Goal: Task Accomplishment & Management: Complete application form

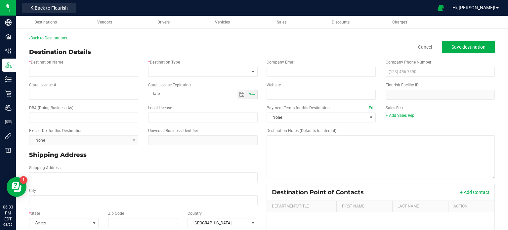
click at [188, 50] on div "Destination Details Cancel Save destination" at bounding box center [262, 52] width 466 height 9
click at [56, 39] on link "Back to Destinations" at bounding box center [48, 38] width 38 height 5
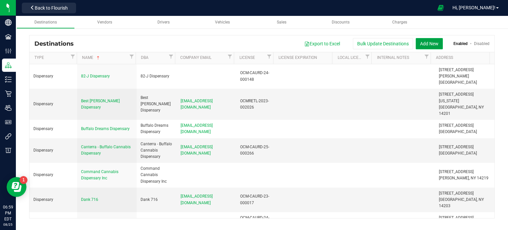
click at [429, 43] on button "Add New" at bounding box center [429, 43] width 27 height 11
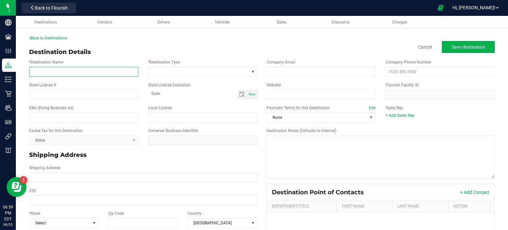
click at [96, 72] on input "* Destination Name" at bounding box center [83, 72] width 109 height 10
paste input "The Cannabis Store"
type input "The Cannabis Store"
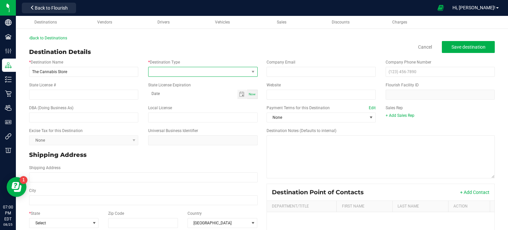
click at [251, 74] on span at bounding box center [253, 71] width 8 height 9
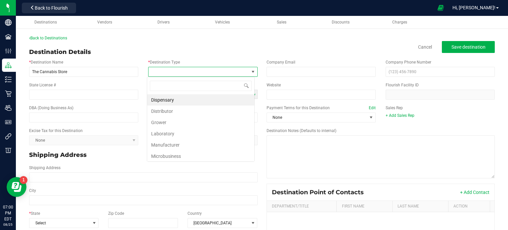
scroll to position [10, 108]
click at [232, 102] on li "Dispensary" at bounding box center [200, 99] width 107 height 11
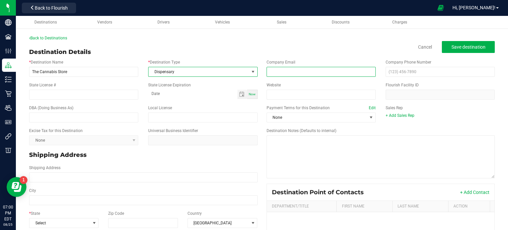
click at [290, 74] on input "email" at bounding box center [321, 72] width 109 height 10
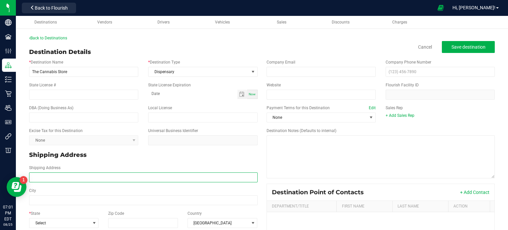
click at [71, 177] on input "Shipping Address" at bounding box center [143, 177] width 229 height 10
paste input "[STREET_ADDRESS] Phone: [PHONE_NUMBER]"
drag, startPoint x: 147, startPoint y: 178, endPoint x: 117, endPoint y: 175, distance: 30.0
click at [117, 175] on input "[STREET_ADDRESS] Phone: [PHONE_NUMBER]" at bounding box center [143, 177] width 229 height 10
type input "[STREET_ADDRESS] Phone:"
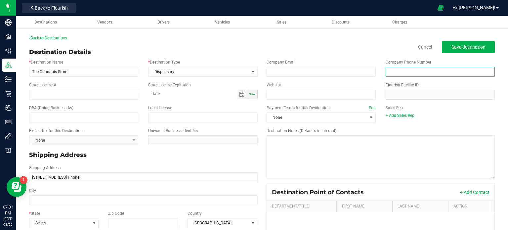
type input "[STREET_ADDRESS] Phone:"
click at [413, 71] on input "text" at bounding box center [440, 72] width 109 height 10
paste input "[PHONE_NUMBER]"
type input "[PHONE_NUMBER]"
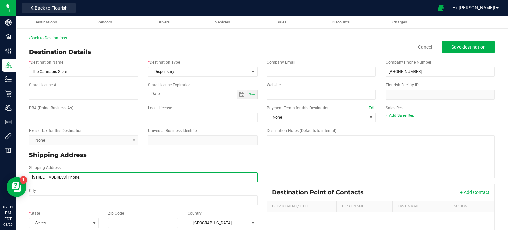
drag, startPoint x: 119, startPoint y: 177, endPoint x: 104, endPoint y: 176, distance: 14.9
click at [104, 176] on input "[STREET_ADDRESS] Phone:" at bounding box center [143, 177] width 229 height 10
click at [99, 174] on input "[STREET_ADDRESS]" at bounding box center [143, 177] width 229 height 10
type input "[STREET_ADDRESS]"
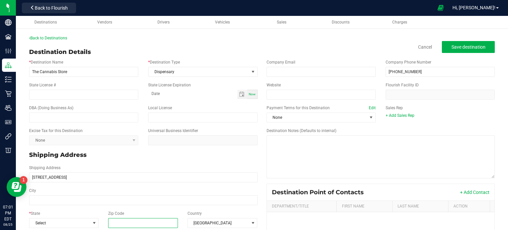
type input "[STREET_ADDRESS]"
click at [128, 224] on input "Zip Code" at bounding box center [143, 223] width 70 height 10
paste input "14220"
type input "14220"
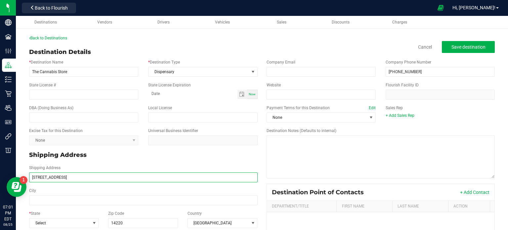
type input "14220"
click at [91, 176] on input "[STREET_ADDRESS]" at bounding box center [143, 177] width 229 height 10
type input "[STREET_ADDRESS]"
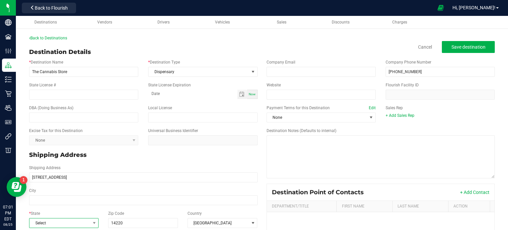
type input "[STREET_ADDRESS]"
click at [73, 221] on span "Select" at bounding box center [59, 222] width 61 height 9
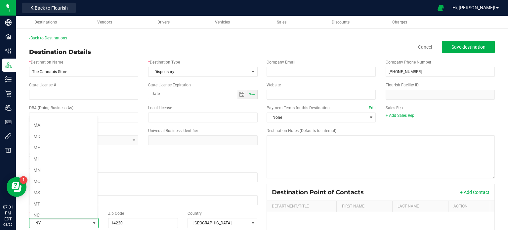
scroll to position [290, 0]
click at [50, 223] on span "NY" at bounding box center [59, 222] width 61 height 9
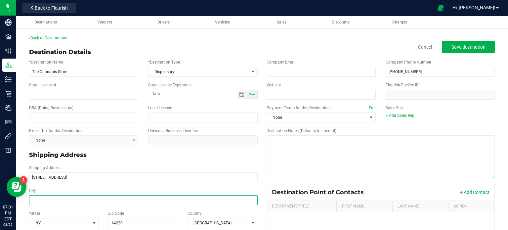
click at [55, 200] on input "City" at bounding box center [143, 200] width 229 height 10
type input "Buffalo"
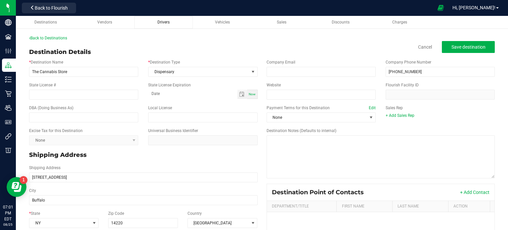
type input "Buffalo"
click at [278, 94] on input "Website" at bounding box center [321, 95] width 109 height 10
paste input "[URL][DOMAIN_NAME]"
type input "[URL][DOMAIN_NAME]"
click at [288, 67] on input "email" at bounding box center [321, 72] width 109 height 10
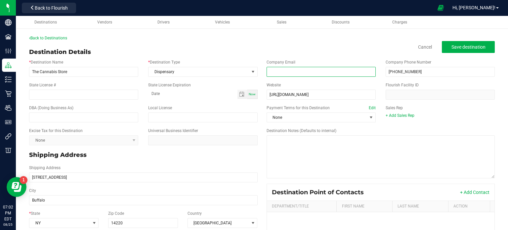
paste input "OCM-RETL-24-000176"
type input "OCM-RETL-24-000176"
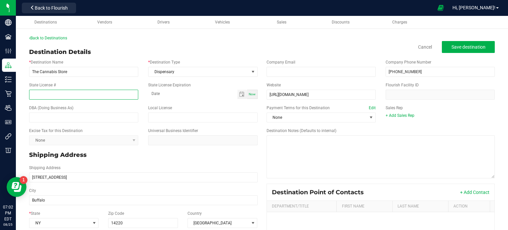
click at [94, 94] on input "State License #" at bounding box center [83, 95] width 109 height 10
paste input "OCM-RETL-24-000176"
type input "OCM-RETL-24-000176"
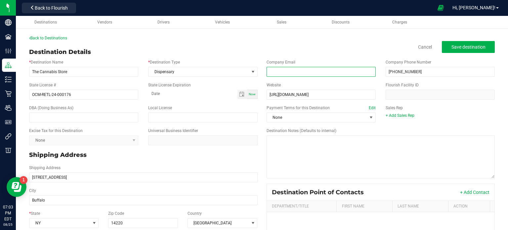
click at [284, 71] on input "email" at bounding box center [321, 72] width 109 height 10
paste input "[EMAIL_ADDRESS][DOMAIN_NAME]"
type input "[EMAIL_ADDRESS][DOMAIN_NAME]"
click at [467, 49] on span "Save destination" at bounding box center [469, 46] width 34 height 5
click at [47, 38] on link "Back to Destinations" at bounding box center [48, 38] width 38 height 5
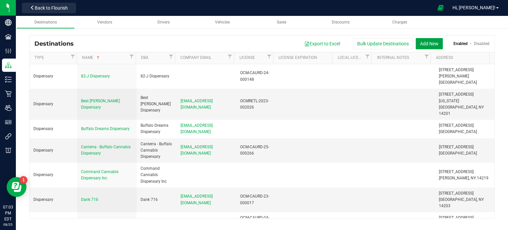
click at [434, 44] on button "Add New" at bounding box center [429, 43] width 27 height 11
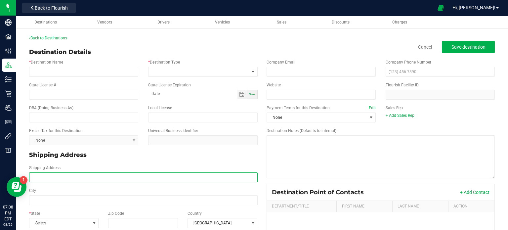
click at [55, 179] on input "Shipping Address" at bounding box center [143, 177] width 229 height 10
paste input "[STREET_ADDRESS] Phone: [PHONE_NUMBER]"
drag, startPoint x: 148, startPoint y: 176, endPoint x: 114, endPoint y: 177, distance: 34.4
click at [114, 177] on input "[STREET_ADDRESS] Phone: [PHONE_NUMBER]" at bounding box center [143, 177] width 229 height 10
type input "[STREET_ADDRESS] Phone:"
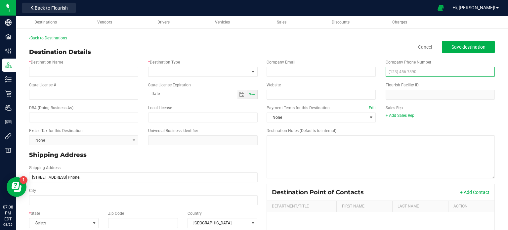
type input "[STREET_ADDRESS] Phone:"
click at [398, 71] on input "text" at bounding box center [440, 72] width 109 height 10
paste input "[PHONE_NUMBER]"
type input "[PHONE_NUMBER]"
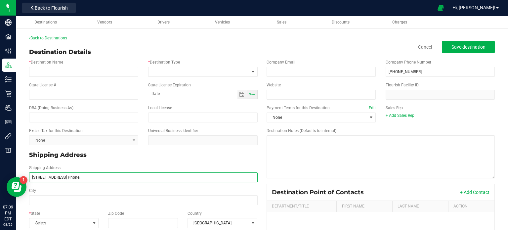
click at [113, 180] on input "[STREET_ADDRESS] Phone:" at bounding box center [143, 177] width 229 height 10
click at [95, 178] on input "[STREET_ADDRESS]" at bounding box center [143, 177] width 229 height 10
type input "[STREET_ADDRESS]"
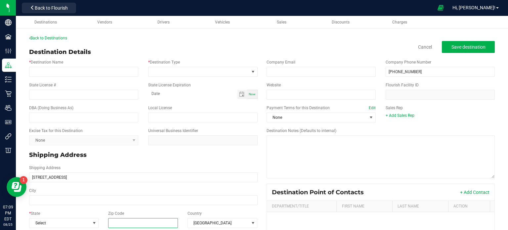
type input "[STREET_ADDRESS]"
click at [124, 223] on input "Zip Code" at bounding box center [143, 223] width 70 height 10
paste input "14222"
type input "14222"
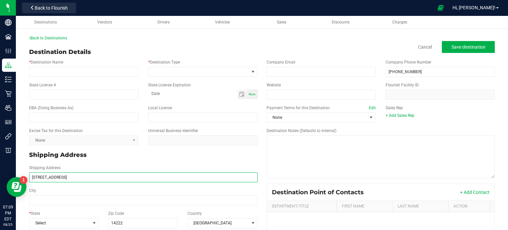
type input "14222"
click at [84, 177] on input "[STREET_ADDRESS]" at bounding box center [143, 177] width 229 height 10
type input "[STREET_ADDRESS]"
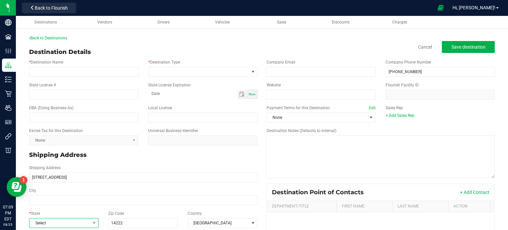
type input "[STREET_ADDRESS]"
click at [76, 223] on span "Select" at bounding box center [59, 222] width 61 height 9
click at [68, 173] on li "NY" at bounding box center [63, 178] width 68 height 11
click at [72, 179] on input "[STREET_ADDRESS]" at bounding box center [143, 177] width 229 height 10
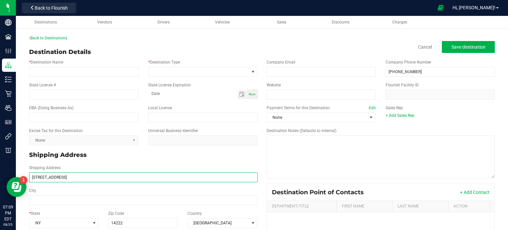
click at [72, 179] on input "[STREET_ADDRESS]" at bounding box center [143, 177] width 229 height 10
type input "[STREET_ADDRESS]"
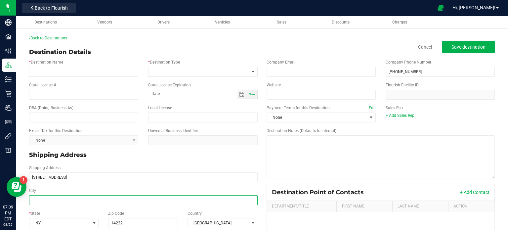
type input "[STREET_ADDRESS]"
click at [57, 202] on input "City" at bounding box center [143, 200] width 229 height 10
paste input "Buffalo"
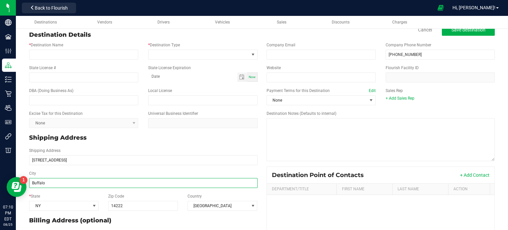
scroll to position [0, 0]
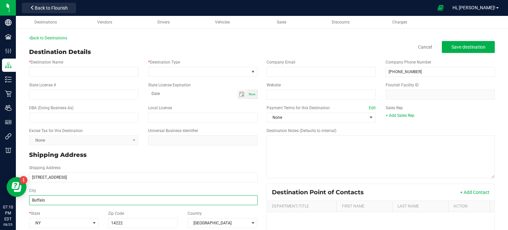
type input "Buffalo"
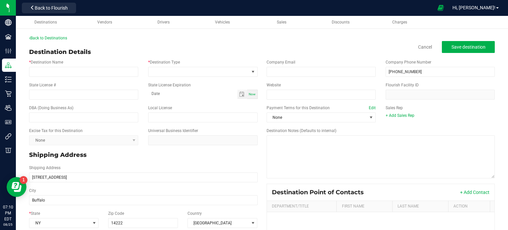
type input "Buffalo"
click at [289, 94] on input "Website" at bounding box center [321, 95] width 109 height 10
paste input "[URL][DOMAIN_NAME]"
type input "[URL][DOMAIN_NAME]"
click at [473, 49] on span "Save destination" at bounding box center [469, 46] width 34 height 5
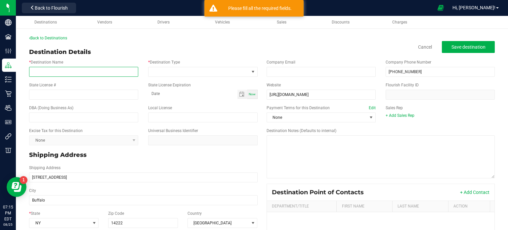
click at [70, 71] on input "* Destination Name" at bounding box center [83, 72] width 109 height 10
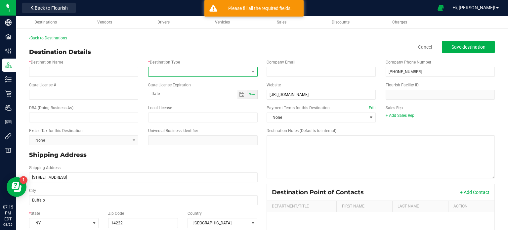
click at [170, 76] on span at bounding box center [202, 72] width 109 height 10
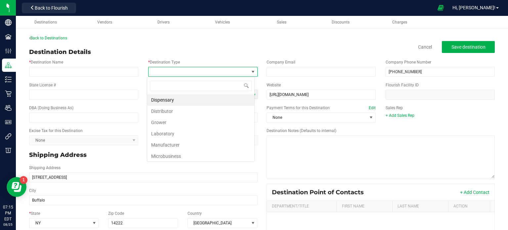
scroll to position [10, 108]
click at [176, 104] on li "Dispensary" at bounding box center [200, 99] width 107 height 11
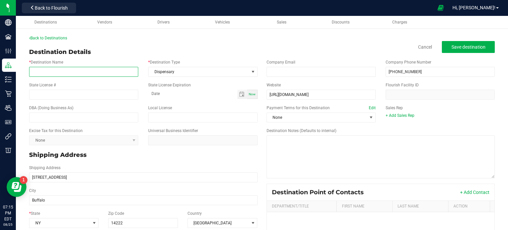
click at [89, 72] on input "* Destination Name" at bounding box center [83, 72] width 109 height 10
paste input "The Joint Cannabis Dispensary"
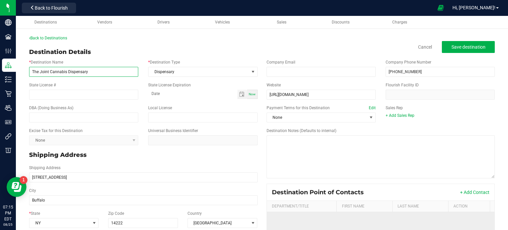
type input "The Joint Cannabis Dispensary"
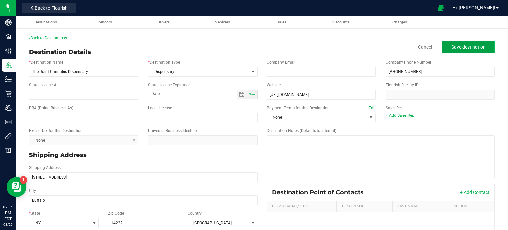
click at [473, 50] on button "Save destination" at bounding box center [468, 47] width 53 height 12
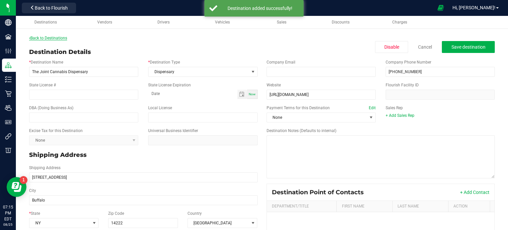
click at [61, 36] on link "Back to Destinations" at bounding box center [48, 38] width 38 height 5
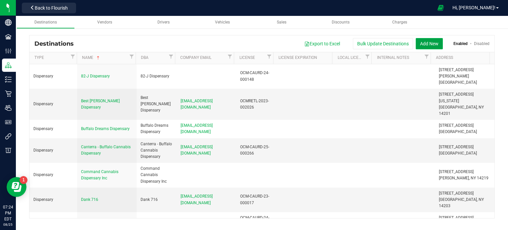
click at [430, 42] on button "Add New" at bounding box center [429, 43] width 27 height 11
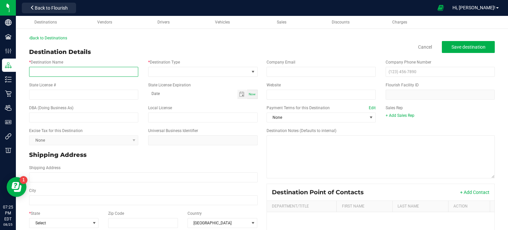
click at [50, 68] on input "* Destination Name" at bounding box center [83, 72] width 109 height 10
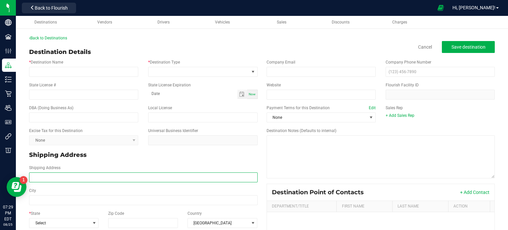
click at [89, 178] on input "Shipping Address" at bounding box center [143, 177] width 229 height 10
paste input "[STREET_ADDRESS] Phone: [PHONE_NUMBER]"
drag, startPoint x: 148, startPoint y: 178, endPoint x: 109, endPoint y: 177, distance: 39.7
click at [109, 177] on input "[STREET_ADDRESS] Phone: [PHONE_NUMBER]" at bounding box center [143, 177] width 229 height 10
type input "[STREET_ADDRESS] Phone:"
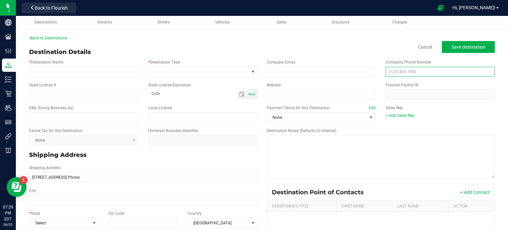
type input "[STREET_ADDRESS] Phone:"
click at [412, 69] on input "text" at bounding box center [440, 72] width 109 height 10
paste input "(888) 484-107"
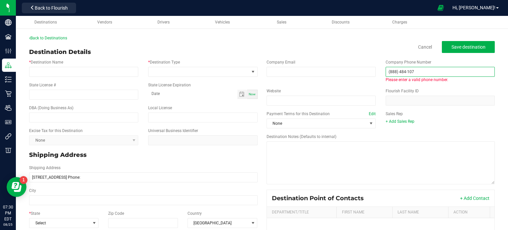
type input "(888) 484-107"
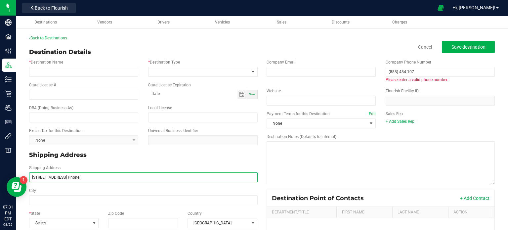
click at [113, 178] on input "[STREET_ADDRESS] Phone:" at bounding box center [143, 177] width 229 height 10
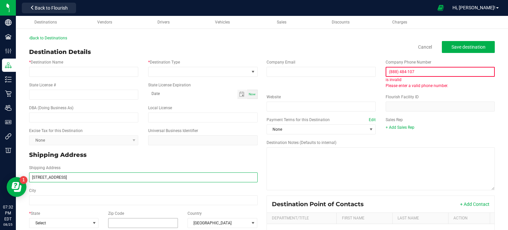
type input "[STREET_ADDRESS]"
click at [144, 222] on input "Zip Code" at bounding box center [143, 223] width 70 height 10
paste input "14211"
type input "14211"
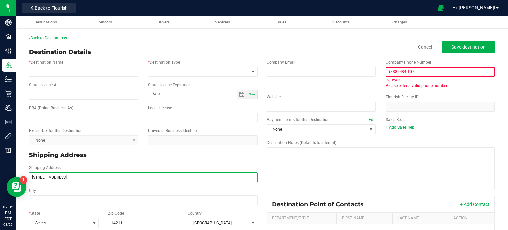
type input "14211"
click at [75, 174] on input "[STREET_ADDRESS]" at bounding box center [143, 177] width 229 height 10
click at [73, 179] on input "[STREET_ADDRESS]" at bounding box center [143, 177] width 229 height 10
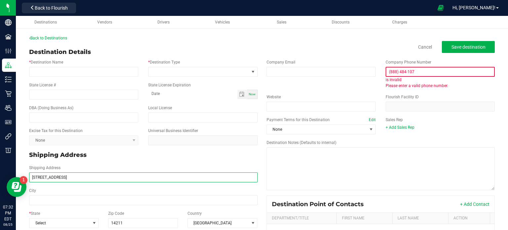
click at [73, 179] on input "[STREET_ADDRESS]" at bounding box center [143, 177] width 229 height 10
type input "[STREET_ADDRESS]"
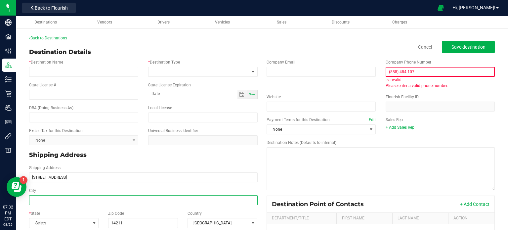
type input "[STREET_ADDRESS]"
click at [40, 199] on input "City" at bounding box center [143, 200] width 229 height 10
paste input "Buffalo"
click at [40, 199] on input "Buffalo" at bounding box center [143, 200] width 229 height 10
type input "Buffalo"
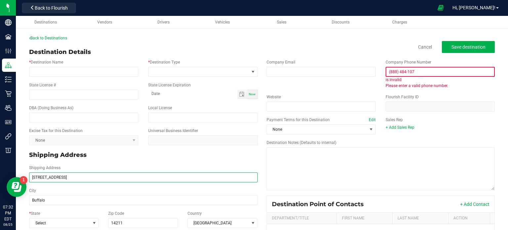
type input "Buffalo"
click at [124, 175] on input "[STREET_ADDRESS]" at bounding box center [143, 177] width 229 height 10
type input "[STREET_ADDRESS]"
click at [77, 216] on div "* State Select" at bounding box center [63, 220] width 79 height 18
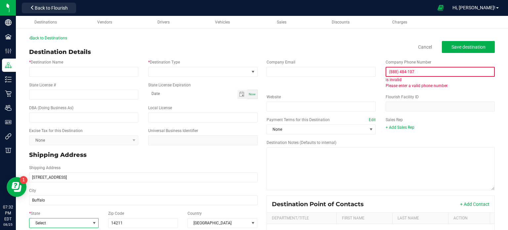
click at [77, 223] on span "Select" at bounding box center [59, 222] width 61 height 9
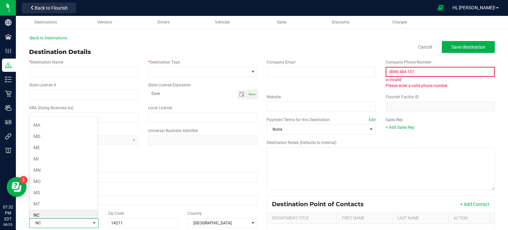
scroll to position [290, 0]
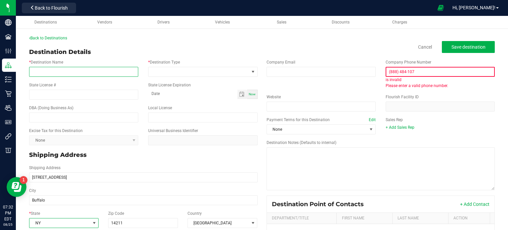
click at [97, 71] on input "* Destination Name" at bounding box center [83, 72] width 109 height 10
paste input "Toke Lane- [GEOGRAPHIC_DATA]"
type input "Toke Lane- [GEOGRAPHIC_DATA]"
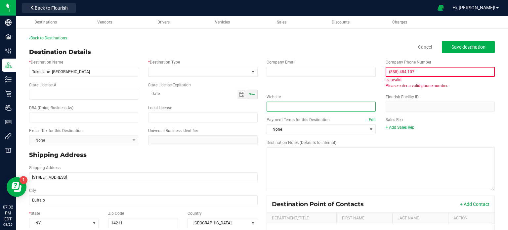
click at [301, 108] on input "Website" at bounding box center [321, 107] width 109 height 10
paste input "[URL][DOMAIN_NAME]"
type input "[URL][DOMAIN_NAME]"
click at [386, 71] on input "(888) 484-107" at bounding box center [440, 72] width 109 height 10
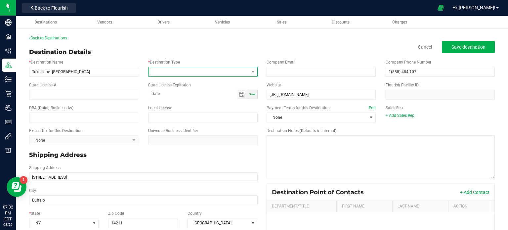
type input "(188) 848-4107"
click at [183, 70] on span at bounding box center [199, 71] width 100 height 9
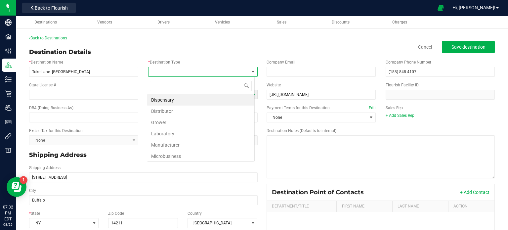
scroll to position [10, 108]
click at [193, 102] on li "Dispensary" at bounding box center [200, 99] width 107 height 11
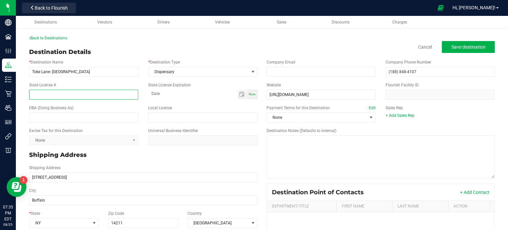
click at [88, 95] on input "State License #" at bounding box center [83, 95] width 109 height 10
paste input "License #RETL-24-000132"
drag, startPoint x: 48, startPoint y: 91, endPoint x: 32, endPoint y: 93, distance: 16.0
click at [32, 93] on input "License #RETL-24-000132" at bounding box center [83, 95] width 109 height 10
type input "OCM-RETL-24-000132"
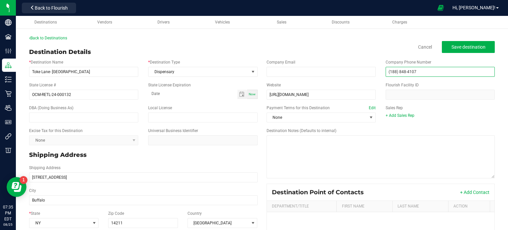
click at [389, 72] on input "(188) 848-4107" at bounding box center [440, 72] width 109 height 10
type input "[PHONE_NUMBER]"
click at [456, 48] on span "Save destination" at bounding box center [469, 46] width 34 height 5
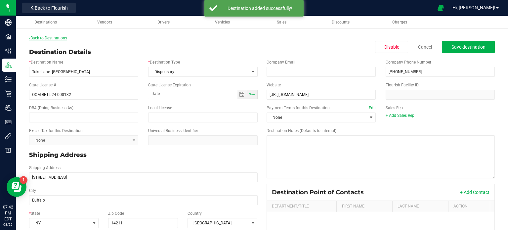
click at [45, 38] on link "Back to Destinations" at bounding box center [48, 38] width 38 height 5
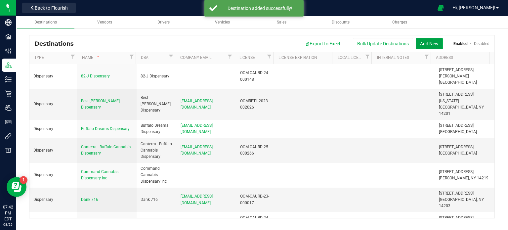
click at [428, 39] on button "Add New" at bounding box center [429, 43] width 27 height 11
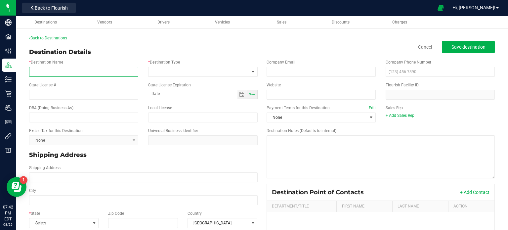
click at [93, 74] on input "* Destination Name" at bounding box center [83, 72] width 109 height 10
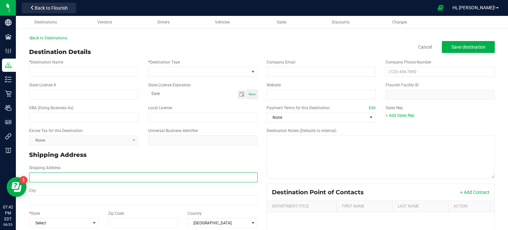
click at [68, 175] on input "Shipping Address" at bounding box center [143, 177] width 229 height 10
paste input "[STREET_ADDRESS]"
drag, startPoint x: 122, startPoint y: 176, endPoint x: 101, endPoint y: 177, distance: 21.3
click at [101, 177] on input "[STREET_ADDRESS]" at bounding box center [143, 177] width 229 height 10
type input "[STREET_ADDRESS]"
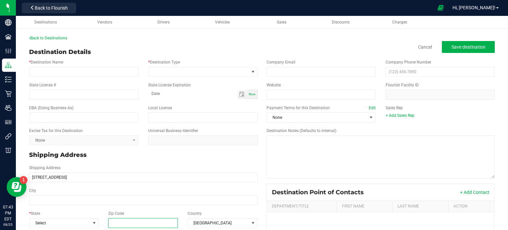
type input "[STREET_ADDRESS]"
click at [137, 221] on input "Zip Code" at bounding box center [143, 223] width 70 height 10
paste input "11933"
type input "11933"
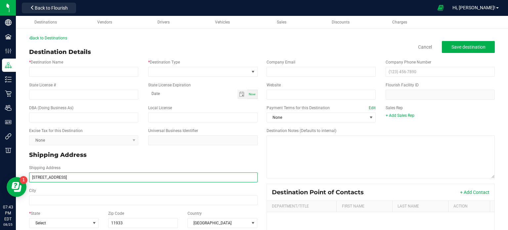
type input "11933"
click at [99, 178] on input "[STREET_ADDRESS]" at bounding box center [143, 177] width 229 height 10
type input "[STREET_ADDRESS]"
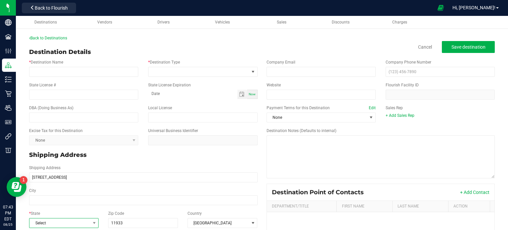
type input "[STREET_ADDRESS]"
click at [64, 225] on span "Select" at bounding box center [59, 222] width 61 height 9
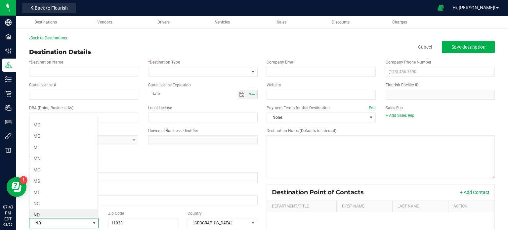
scroll to position [290, 0]
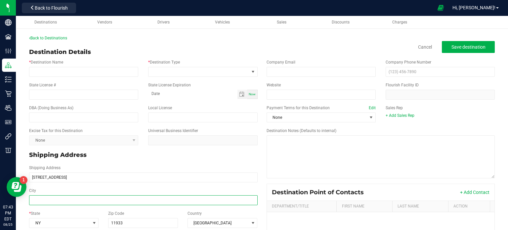
click at [61, 202] on input "City" at bounding box center [143, 200] width 229 height 10
paste input "Calverton"
type input "Calverton"
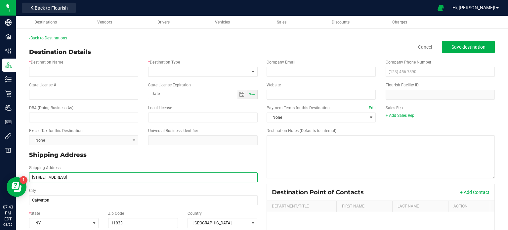
type input "Calverton"
click at [94, 178] on input "[STREET_ADDRESS]" at bounding box center [143, 177] width 229 height 10
type input "[STREET_ADDRESS]"
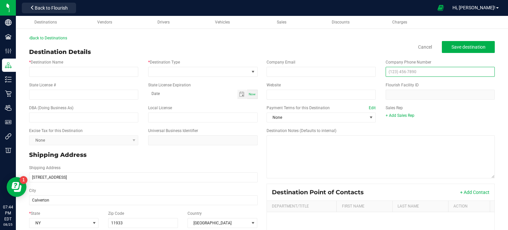
click at [431, 73] on input "text" at bounding box center [440, 72] width 109 height 10
paste input "[PHONE_NUMBER]"
type input "[PHONE_NUMBER]"
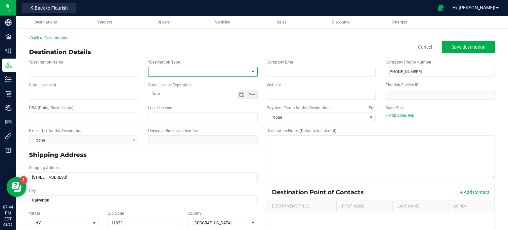
click at [184, 67] on span at bounding box center [199, 71] width 100 height 9
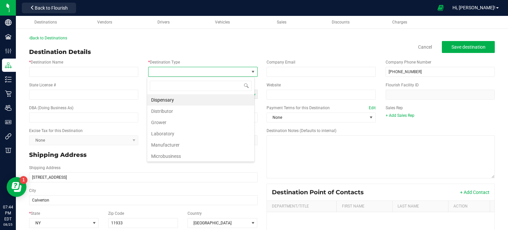
scroll to position [10, 108]
click at [174, 100] on li "Dispensary" at bounding box center [200, 99] width 107 height 11
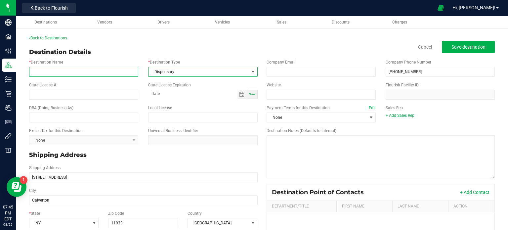
click at [86, 68] on input "* Destination Name" at bounding box center [83, 72] width 109 height 10
paste input "Beleaf Calverton"
type input "Beleaf Calverton"
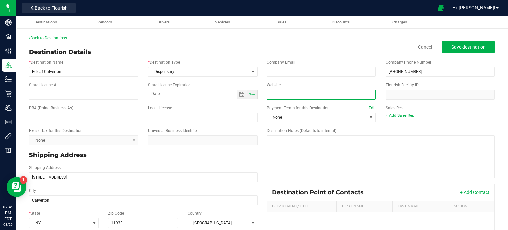
click at [274, 93] on input "Website" at bounding box center [321, 95] width 109 height 10
paste input "[URL][DOMAIN_NAME]"
type input "[URL][DOMAIN_NAME]"
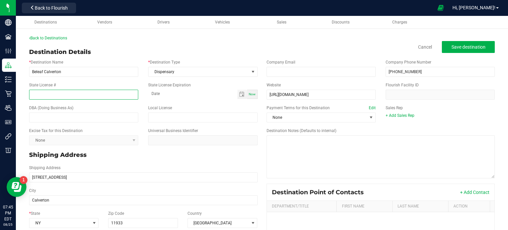
click at [44, 91] on input "State License #" at bounding box center [83, 95] width 109 height 10
paste input "OCM-RETL-24-000037, OCM-CAURD-24-000216"
click at [73, 96] on input "OCM-RETL-24-000037, OCM-CAURD-24-000216" at bounding box center [83, 95] width 109 height 10
click at [73, 95] on input "OCM-RETL-24-000037, / OCM-CAURD-24-000216" at bounding box center [83, 95] width 109 height 10
type input "OCM-RETL-24-000037 / OCM-CAURD-24-000216"
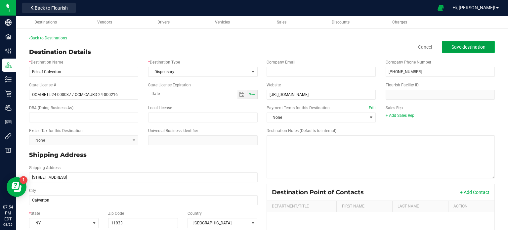
click at [477, 44] on span "Save destination" at bounding box center [469, 46] width 34 height 5
click at [453, 46] on span "Save destination" at bounding box center [469, 46] width 34 height 5
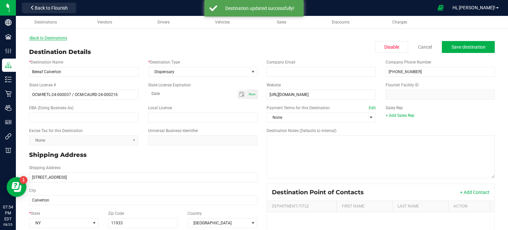
click at [42, 36] on link "Back to Destinations" at bounding box center [48, 38] width 38 height 5
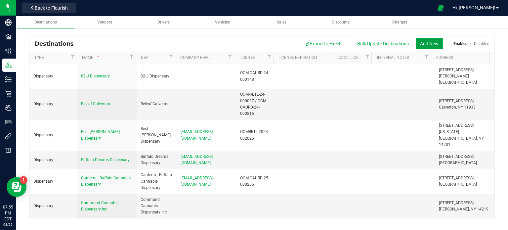
click at [430, 42] on button "Add New" at bounding box center [429, 43] width 27 height 11
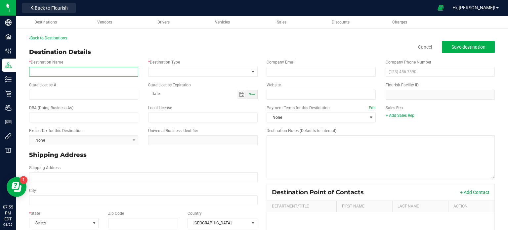
click at [64, 74] on input "* Destination Name" at bounding box center [83, 72] width 109 height 10
paste input "Cloud 9 Dispensary — Cheektowaga, [STREET_ADDRESS]"
type input "Cloud 9 Dispensary"
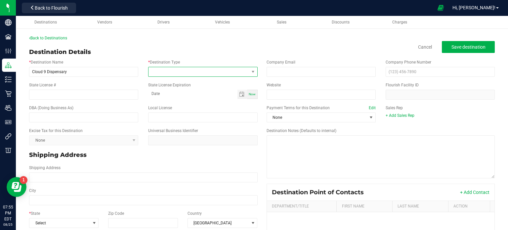
click at [182, 73] on span at bounding box center [199, 71] width 100 height 9
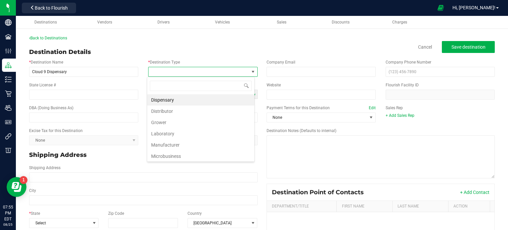
scroll to position [10, 108]
click at [182, 99] on li "Dispensary" at bounding box center [200, 99] width 107 height 11
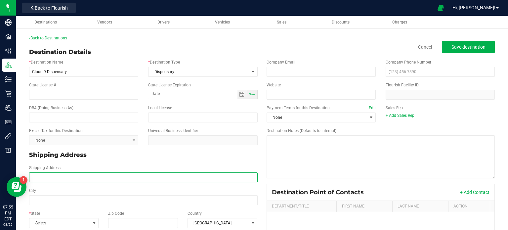
click at [61, 177] on input "Shipping Address" at bounding box center [143, 177] width 229 height 10
paste input "Cheektowaga, [STREET_ADDRESS]"
drag, startPoint x: 58, startPoint y: 178, endPoint x: 17, endPoint y: 176, distance: 40.8
click at [17, 176] on div "Back to Destinations Destination Details Cancel Save destination * Destination …" at bounding box center [262, 174] width 493 height 293
type input "[STREET_ADDRESS]"
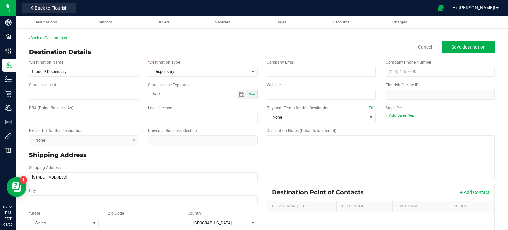
type input "[STREET_ADDRESS]"
click at [72, 194] on div "City" at bounding box center [143, 197] width 239 height 18
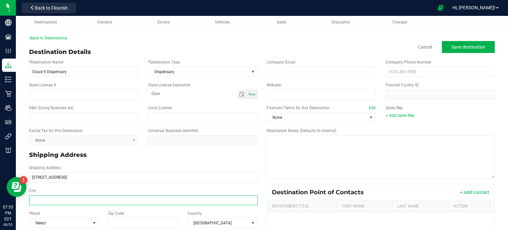
click at [72, 198] on input "City" at bounding box center [143, 200] width 229 height 10
paste input "Cheektowaga,"
type input "Cheektowaga,"
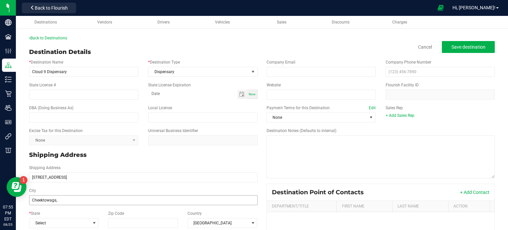
type input "Cheektowaga,"
click at [135, 219] on input "Zip Code" at bounding box center [143, 223] width 70 height 10
paste input "14043"
type input "14043"
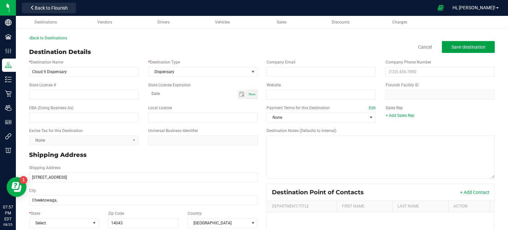
click at [453, 50] on button "Save destination" at bounding box center [468, 47] width 53 height 12
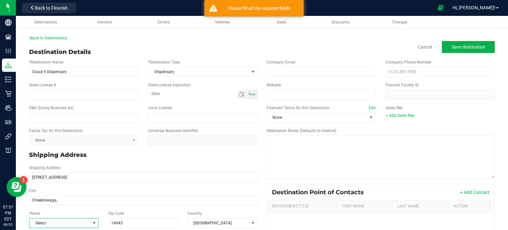
click at [71, 223] on span "Select" at bounding box center [59, 222] width 61 height 9
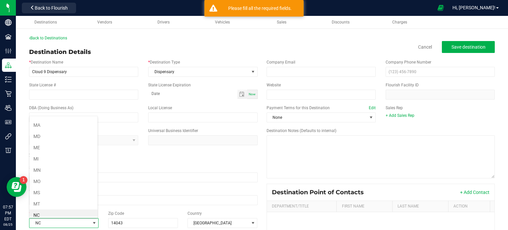
scroll to position [290, 0]
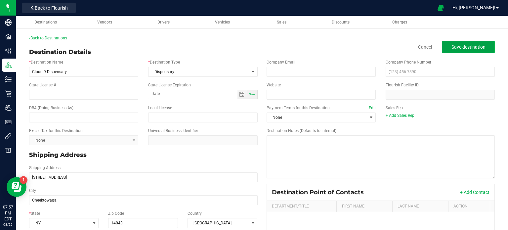
click at [450, 51] on button "Save destination" at bounding box center [468, 47] width 53 height 12
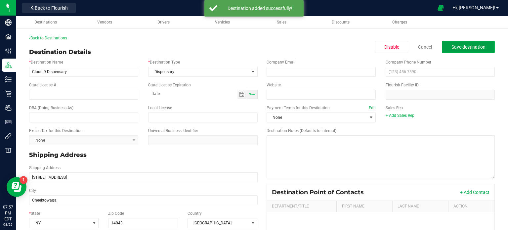
click at [460, 46] on span "Save destination" at bounding box center [469, 46] width 34 height 5
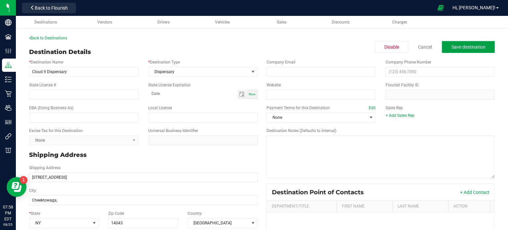
click at [467, 50] on button "Save destination" at bounding box center [468, 47] width 53 height 12
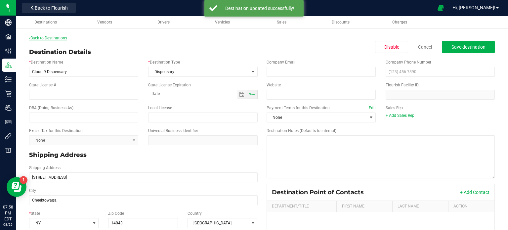
click at [52, 39] on link "Back to Destinations" at bounding box center [48, 38] width 38 height 5
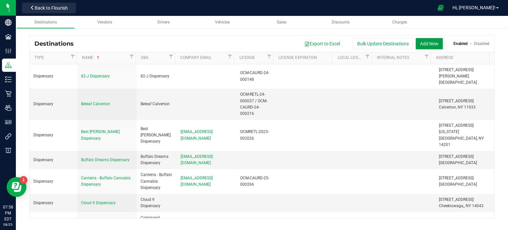
click at [435, 47] on button "Add New" at bounding box center [429, 43] width 27 height 11
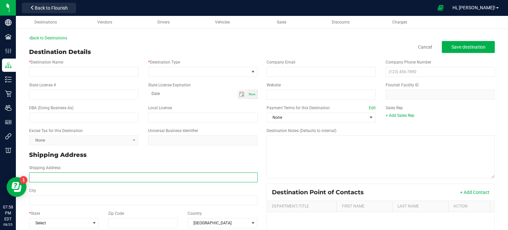
click at [99, 178] on input "Shipping Address" at bounding box center [143, 177] width 229 height 10
paste input "Happy Times Cannabis CO."
type input "Happy Times Cannabis CO."
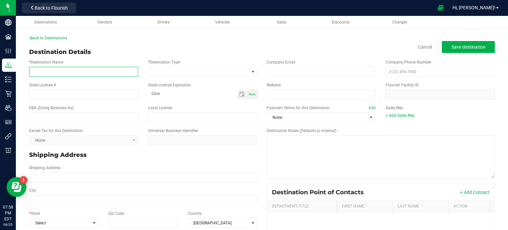
click at [81, 71] on input "* Destination Name" at bounding box center [83, 72] width 109 height 10
paste input "Happy Times Cannabis CO."
type input "Happy Times Cannabis CO."
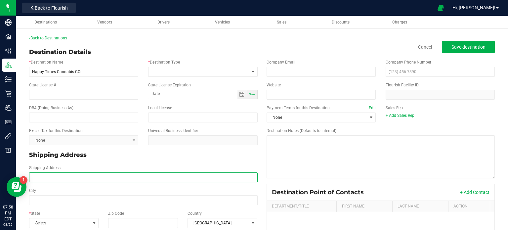
click at [113, 178] on input "Shipping Address" at bounding box center [143, 177] width 229 height 10
paste input "[STREET_ADDRESS] Phone: [PHONE_NUMBER]"
type input "[STREET_ADDRESS] Phone:"
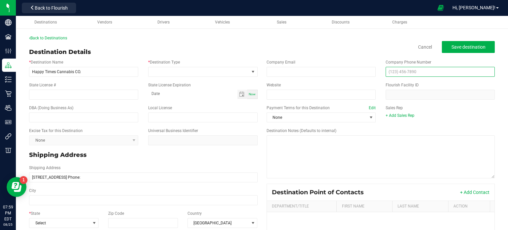
type input "[STREET_ADDRESS] Phone:"
click at [416, 70] on input "text" at bounding box center [440, 72] width 109 height 10
paste input "[PHONE_NUMBER]"
type input "[PHONE_NUMBER]"
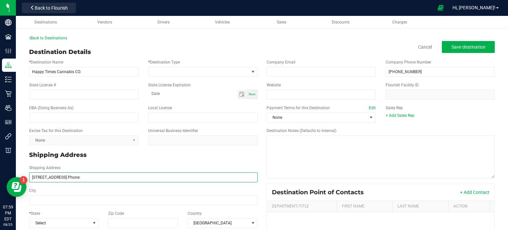
click at [115, 178] on input "[STREET_ADDRESS] Phone:" at bounding box center [143, 177] width 229 height 10
type input "[STREET_ADDRESS]"
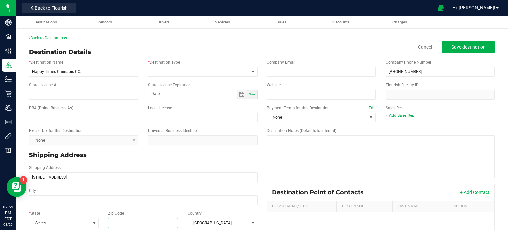
type input "[STREET_ADDRESS]"
click at [134, 220] on input "Zip Code" at bounding box center [143, 223] width 70 height 10
paste input "14215"
type input "14215"
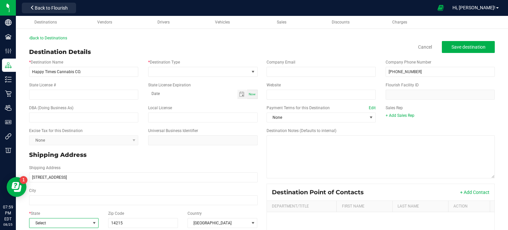
click at [71, 222] on span "Select" at bounding box center [59, 222] width 61 height 9
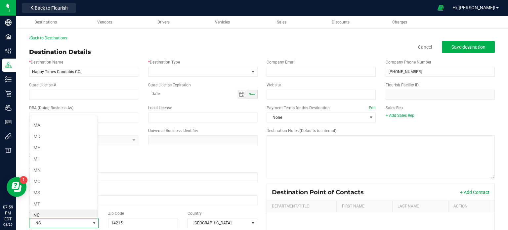
scroll to position [290, 0]
click at [62, 212] on li "NY" at bounding box center [63, 215] width 68 height 11
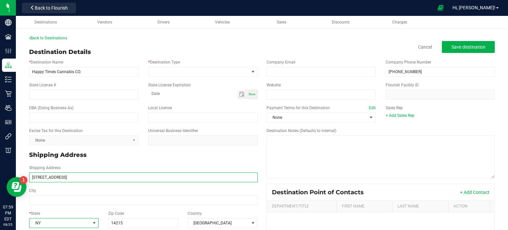
click at [72, 178] on input "[STREET_ADDRESS]" at bounding box center [143, 177] width 229 height 10
type input "[STREET_ADDRESS]"
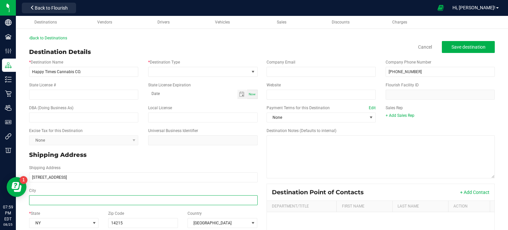
type input "[STREET_ADDRESS]"
click at [69, 199] on input "City" at bounding box center [143, 200] width 229 height 10
paste input "Buffalo"
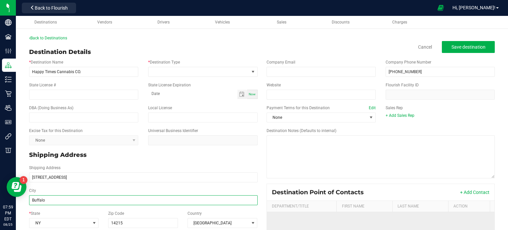
type input "Buffalo"
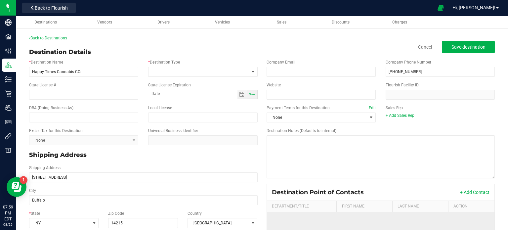
type input "Buffalo"
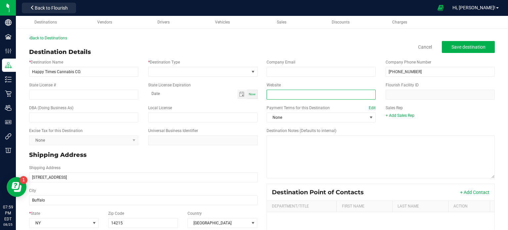
click at [289, 93] on input "Website" at bounding box center [321, 95] width 109 height 10
paste input "[URL][DOMAIN_NAME]"
type input "[URL][DOMAIN_NAME]"
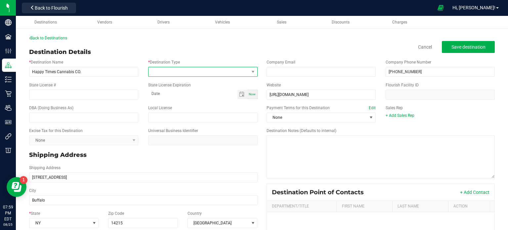
click at [176, 73] on span at bounding box center [199, 71] width 100 height 9
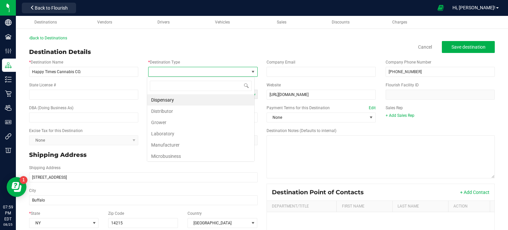
scroll to position [10, 108]
click at [182, 101] on li "Dispensary" at bounding box center [200, 99] width 107 height 11
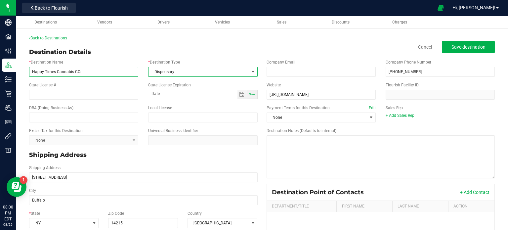
click at [107, 72] on input "Happy Times Cannabis CO." at bounding box center [83, 72] width 109 height 10
drag, startPoint x: 107, startPoint y: 73, endPoint x: 26, endPoint y: 79, distance: 81.0
click at [26, 79] on div "* Destination Name Happy Times Cannabis CO. * Destination Type Dispensary" at bounding box center [143, 68] width 239 height 23
paste input ": Harlem Rd"
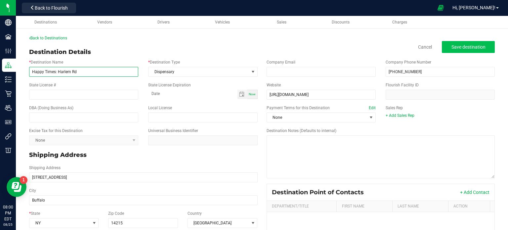
type input "Happy Times: Harlem Rd"
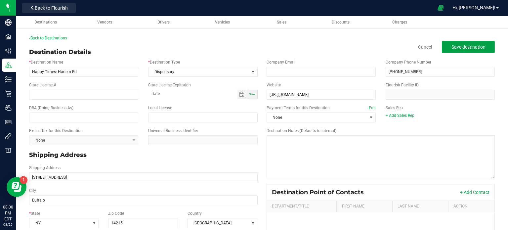
click at [456, 50] on button "Save destination" at bounding box center [468, 47] width 53 height 12
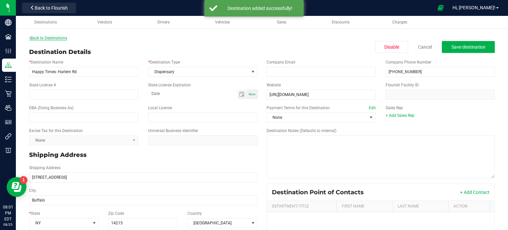
click at [52, 38] on link "Back to Destinations" at bounding box center [48, 38] width 38 height 5
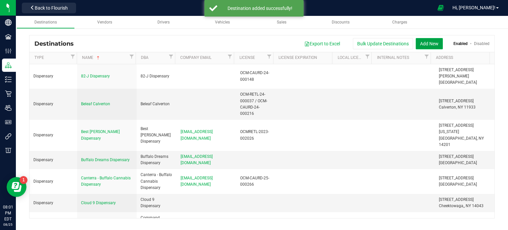
click at [434, 43] on button "Add New" at bounding box center [429, 43] width 27 height 11
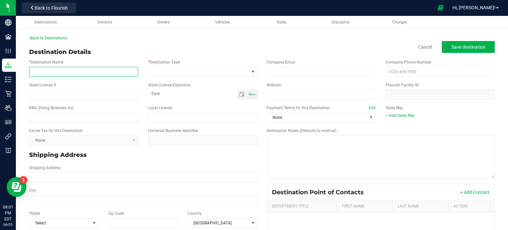
click at [82, 74] on input "* Destination Name" at bounding box center [83, 72] width 109 height 10
paste input "Happy Times: [GEOGRAPHIC_DATA] [STREET_ADDRESS]"
type input "Happy Times: [GEOGRAPHIC_DATA] [STREET_ADDRESS]"
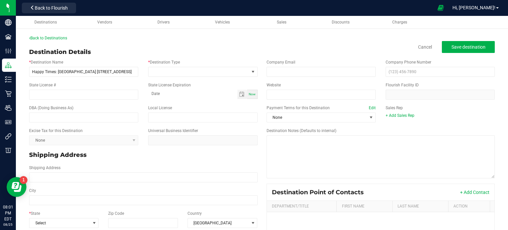
click at [122, 217] on div "Zip Code" at bounding box center [143, 220] width 79 height 18
click at [125, 221] on input "Zip Code" at bounding box center [143, 223] width 70 height 10
paste input "14304"
type input "14304"
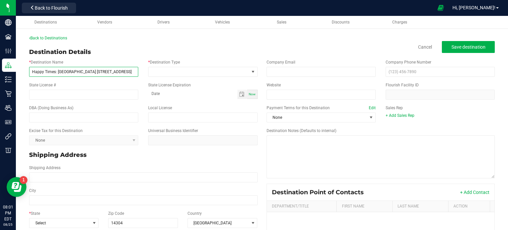
click at [129, 72] on input "Happy Times: [GEOGRAPHIC_DATA] [STREET_ADDRESS]" at bounding box center [83, 72] width 109 height 10
type input "Happy Times: [GEOGRAPHIC_DATA] [STREET_ADDRESS],"
click at [105, 189] on div "City" at bounding box center [143, 197] width 239 height 18
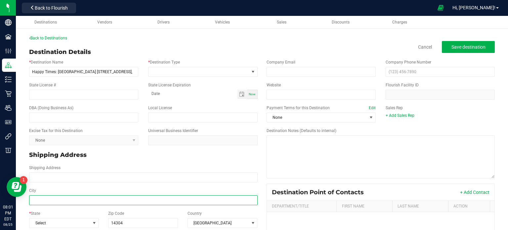
click at [106, 202] on input "City" at bounding box center [143, 200] width 229 height 10
paste input "[GEOGRAPHIC_DATA], [GEOGRAPHIC_DATA]"
type input "[GEOGRAPHIC_DATA]"
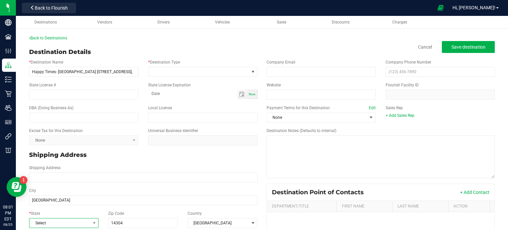
type input "[GEOGRAPHIC_DATA]"
click at [52, 223] on span "Select" at bounding box center [59, 222] width 61 height 9
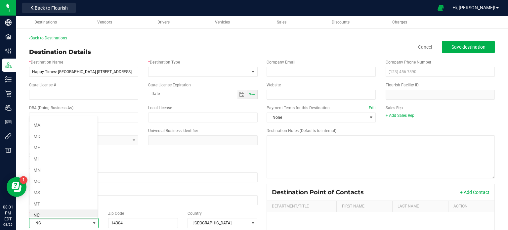
scroll to position [290, 0]
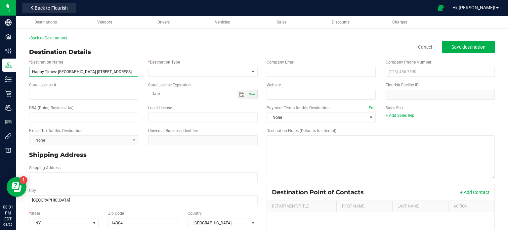
drag, startPoint x: 126, startPoint y: 71, endPoint x: 81, endPoint y: 69, distance: 45.1
click at [81, 69] on input "Happy Times: [GEOGRAPHIC_DATA] [STREET_ADDRESS]," at bounding box center [83, 72] width 109 height 10
type input "Happy Times: [GEOGRAPHIC_DATA]"
click at [62, 171] on div "Shipping Address" at bounding box center [143, 174] width 239 height 18
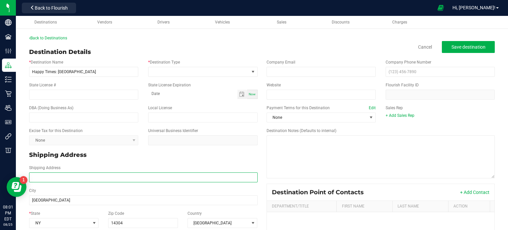
click at [64, 177] on input "Shipping Address" at bounding box center [143, 177] width 229 height 10
paste input "[STREET_ADDRESS],"
type input "[STREET_ADDRESS],"
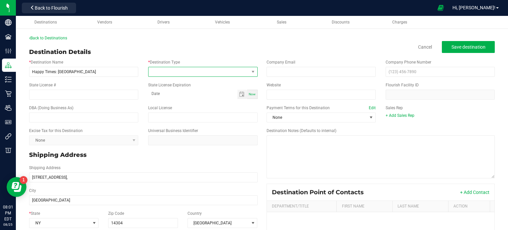
type input "[STREET_ADDRESS],"
click at [224, 68] on span at bounding box center [199, 71] width 100 height 9
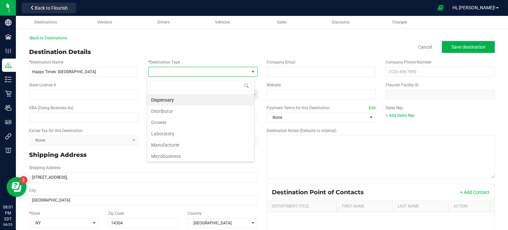
scroll to position [10, 108]
click at [217, 99] on li "Dispensary" at bounding box center [200, 99] width 107 height 11
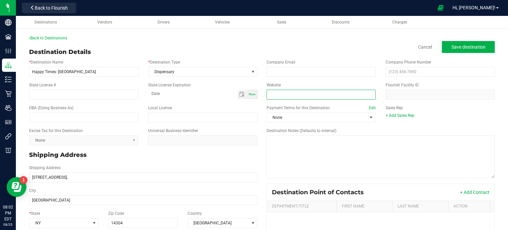
click at [318, 91] on input "Website" at bounding box center [321, 95] width 109 height 10
paste input "[URL][DOMAIN_NAME]"
type input "[URL][DOMAIN_NAME]"
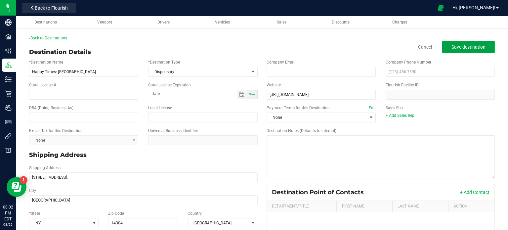
click at [464, 46] on span "Save destination" at bounding box center [469, 46] width 34 height 5
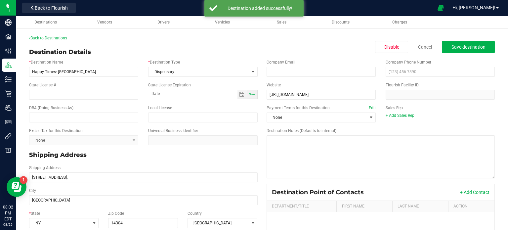
click at [46, 41] on div "Back to Destinations Destination Details Disable Cancel Save destination * Dest…" at bounding box center [262, 174] width 466 height 279
click at [46, 39] on link "Back to Destinations" at bounding box center [48, 38] width 38 height 5
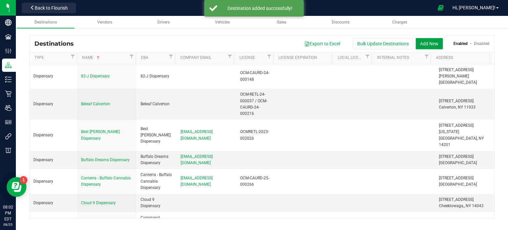
click at [435, 41] on button "Add New" at bounding box center [429, 43] width 27 height 11
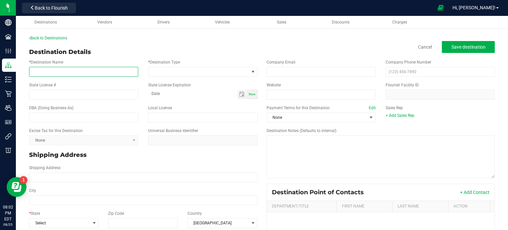
click at [100, 75] on input "* Destination Name" at bounding box center [83, 72] width 109 height 10
paste input "Happy Times: Union Rd [STREET_ADDRESS]"
type input "Happy Times: Union Rd [STREET_ADDRESS]"
click at [129, 223] on input "Zip Code" at bounding box center [143, 223] width 70 height 10
paste input "14227"
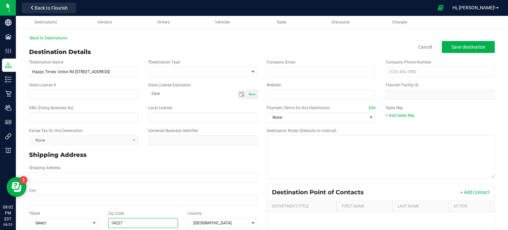
type input "14227"
click at [69, 228] on div "* State Select Zip Code 14227 Country [GEOGRAPHIC_DATA]" at bounding box center [143, 219] width 239 height 23
click at [66, 222] on span "Select" at bounding box center [59, 222] width 61 height 9
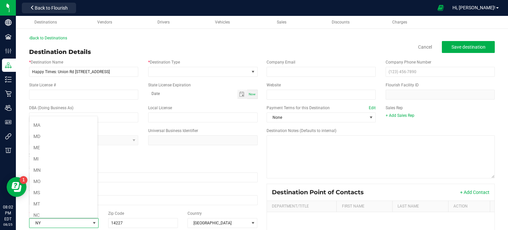
scroll to position [290, 0]
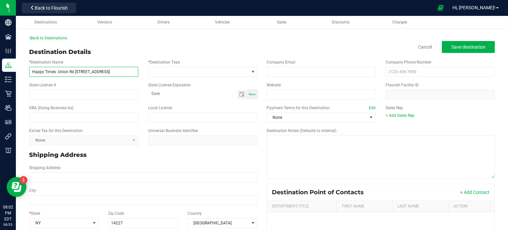
click at [133, 71] on input "Happy Times: Union Rd [STREET_ADDRESS]" at bounding box center [83, 72] width 109 height 10
type input "Happy Times: Union Rd [STREET_ADDRESS]"
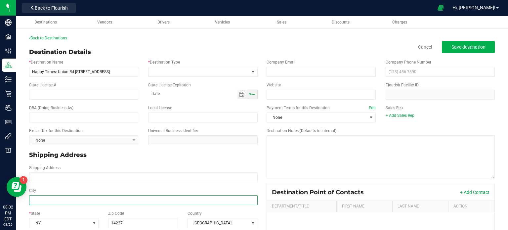
click at [63, 201] on input "City" at bounding box center [143, 200] width 229 height 10
paste input "Cheektowaga"
type input "Cheektowaga"
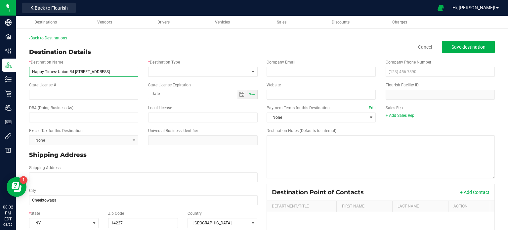
type input "Cheektowaga"
click at [125, 70] on input "Happy Times: Union Rd [STREET_ADDRESS]" at bounding box center [83, 72] width 109 height 10
type input "Happy Times: Union Rd"
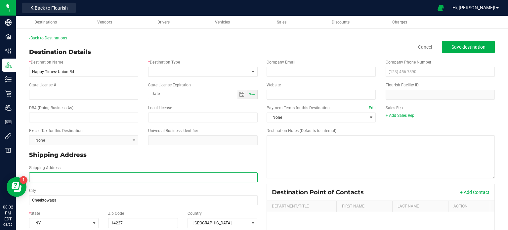
click at [74, 178] on input "Shipping Address" at bounding box center [143, 177] width 229 height 10
paste input "[STREET_ADDRESS]"
type input "[STREET_ADDRESS]"
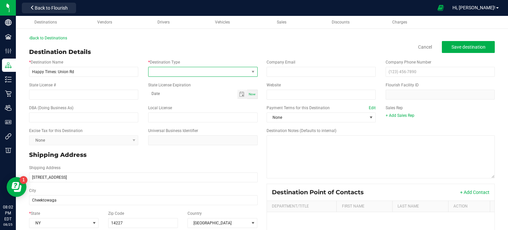
click at [215, 73] on span at bounding box center [199, 71] width 100 height 9
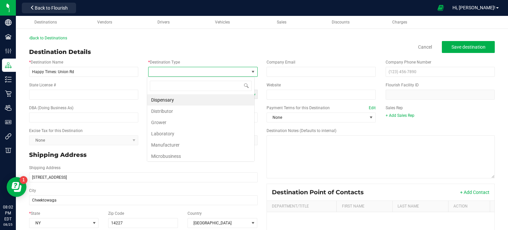
scroll to position [10, 108]
click at [198, 98] on li "Dispensary" at bounding box center [200, 99] width 107 height 11
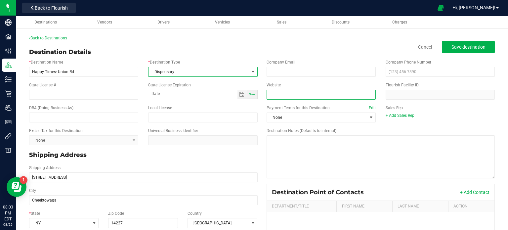
click at [321, 95] on input "Website" at bounding box center [321, 95] width 109 height 10
paste input "[URL][DOMAIN_NAME]"
type input "[URL][DOMAIN_NAME]"
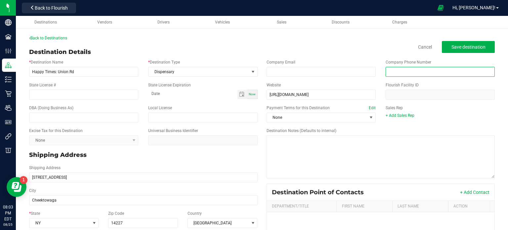
click at [412, 73] on input "text" at bounding box center [440, 72] width 109 height 10
paste input "[PHONE_NUMBER]"
type input "[PHONE_NUMBER]"
click at [470, 45] on span "Save destination" at bounding box center [469, 46] width 34 height 5
click at [58, 38] on link "Back to Destinations" at bounding box center [48, 38] width 38 height 5
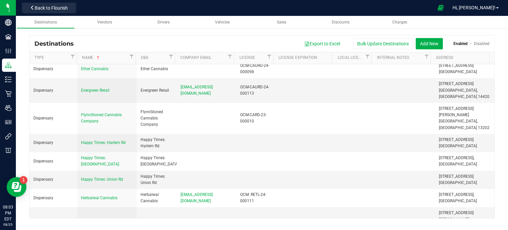
scroll to position [270, 0]
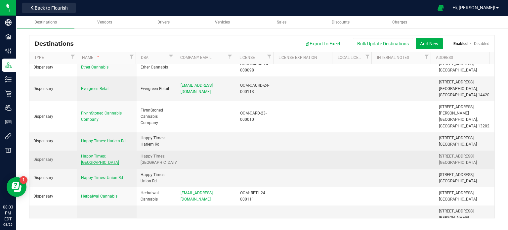
click at [119, 154] on span "Happy Times: [GEOGRAPHIC_DATA]" at bounding box center [100, 159] width 38 height 11
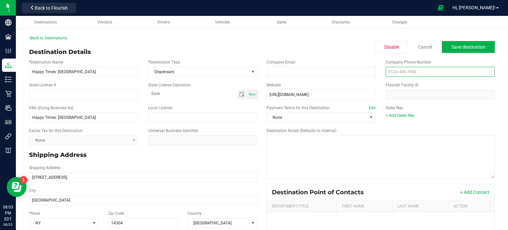
click at [407, 72] on input "text" at bounding box center [440, 72] width 109 height 10
paste input "[PHONE_NUMBER]"
type input "[PHONE_NUMBER]"
click at [462, 48] on span "Save destination" at bounding box center [469, 46] width 34 height 5
click at [57, 39] on link "Back to Destinations" at bounding box center [48, 38] width 38 height 5
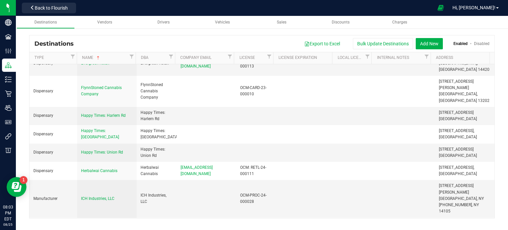
scroll to position [269, 0]
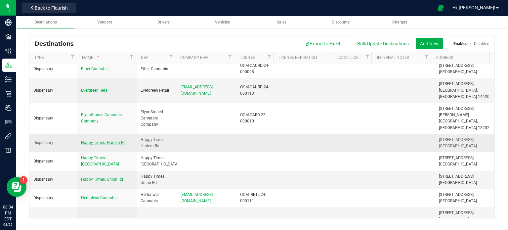
click at [112, 140] on span "Happy Times: Harlem Rd" at bounding box center [103, 142] width 45 height 5
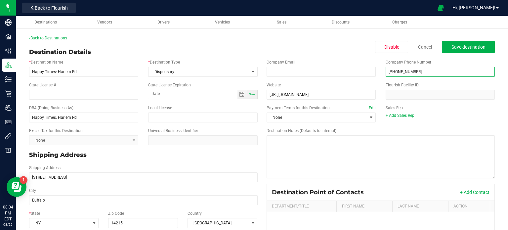
click at [422, 74] on input "[PHONE_NUMBER]" at bounding box center [440, 72] width 109 height 10
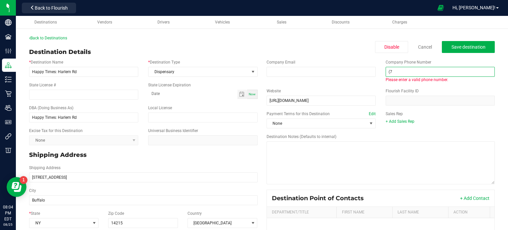
type input "("
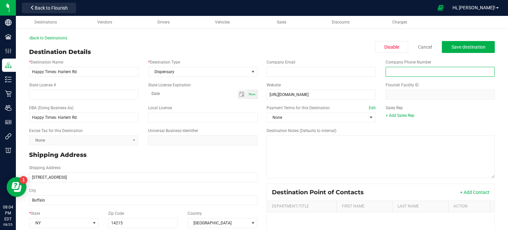
paste input "[PHONE_NUMBER]"
type input "[PHONE_NUMBER]"
click at [461, 41] on button "Save destination" at bounding box center [468, 47] width 53 height 12
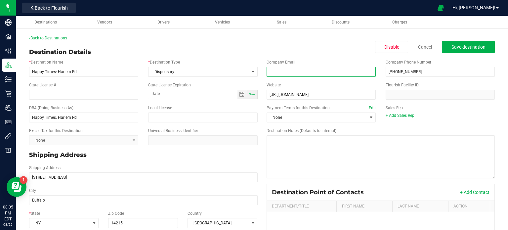
click at [307, 75] on input "email" at bounding box center [321, 72] width 109 height 10
paste input "[EMAIL_ADDRESS][DOMAIN_NAME]"
type input "[EMAIL_ADDRESS][DOMAIN_NAME]"
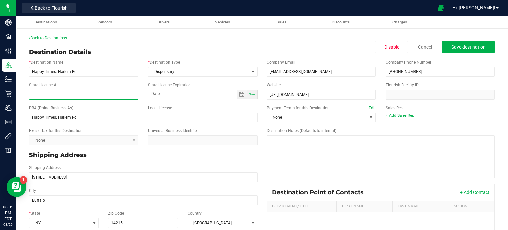
click at [56, 96] on input "State License #" at bounding box center [83, 95] width 109 height 10
paste input "LIC #OCM-RETL-24-000082"
click at [39, 93] on input "LIC #OCM-RETL-24-000082" at bounding box center [83, 95] width 109 height 10
type input "OCM-RETL-24-000082"
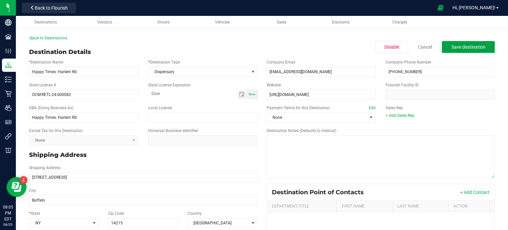
click at [464, 43] on button "Save destination" at bounding box center [468, 47] width 53 height 12
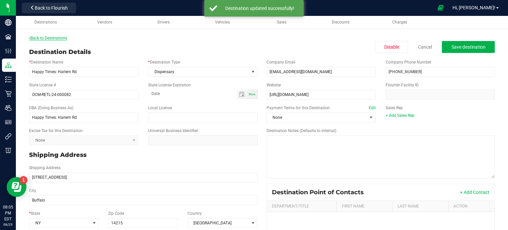
click at [62, 36] on link "Back to Destinations" at bounding box center [48, 38] width 38 height 5
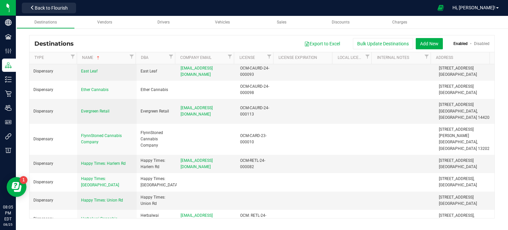
scroll to position [260, 0]
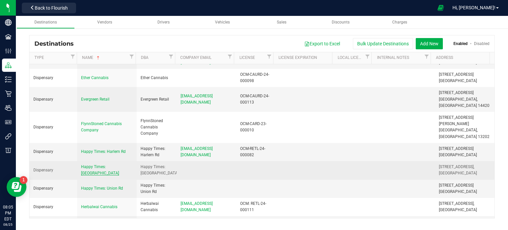
click at [116, 165] on span "Happy Times: [GEOGRAPHIC_DATA]" at bounding box center [100, 170] width 38 height 11
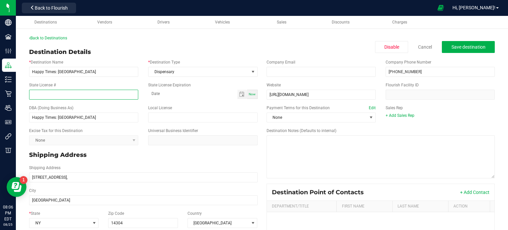
click at [92, 96] on input "State License #" at bounding box center [83, 95] width 109 height 10
paste input "OCM-RETL-24-000245"
type input "OCM-RETL-24-000245"
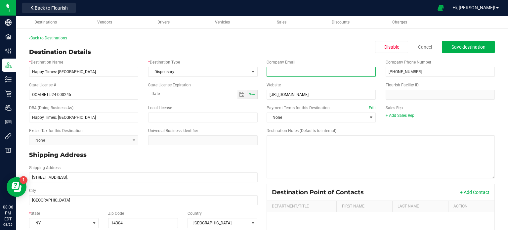
click at [270, 72] on input "email" at bounding box center [321, 72] width 109 height 10
paste input "[EMAIL_ADDRESS][DOMAIN_NAME]"
type input "[EMAIL_ADDRESS][DOMAIN_NAME]"
click at [464, 48] on span "Save destination" at bounding box center [469, 46] width 34 height 5
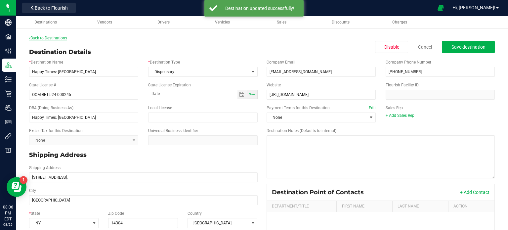
click at [56, 37] on link "Back to Destinations" at bounding box center [48, 38] width 38 height 5
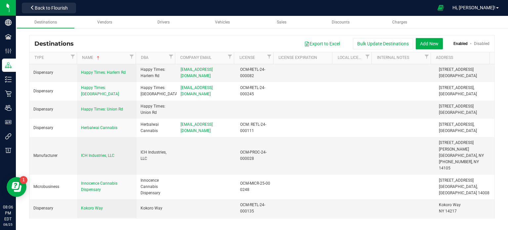
scroll to position [267, 0]
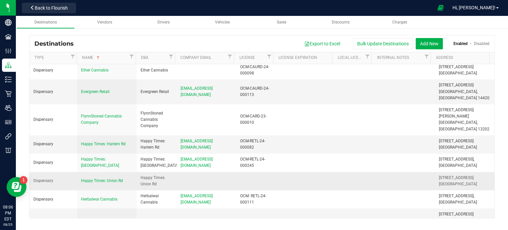
click at [91, 172] on td "Happy Times: Union Rd" at bounding box center [107, 181] width 60 height 18
click at [86, 178] on span "Happy Times: Union Rd" at bounding box center [102, 180] width 42 height 5
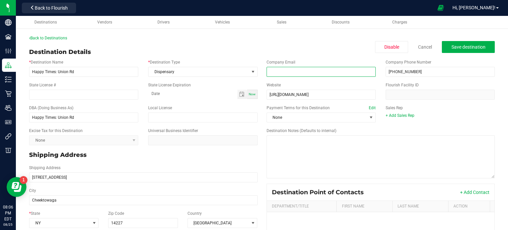
click at [279, 73] on input "email" at bounding box center [321, 72] width 109 height 10
paste input "[EMAIL_ADDRESS][DOMAIN_NAME]"
type input "[EMAIL_ADDRESS][DOMAIN_NAME]"
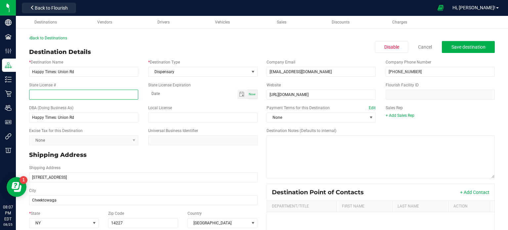
click at [106, 98] on input "State License #" at bounding box center [83, 95] width 109 height 10
paste input "OCM-RETL-24-000206"
type input "OCM-RETL-24-000206"
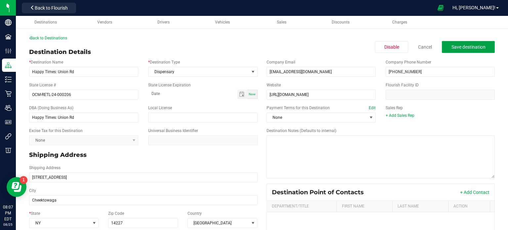
click at [477, 51] on button "Save destination" at bounding box center [468, 47] width 53 height 12
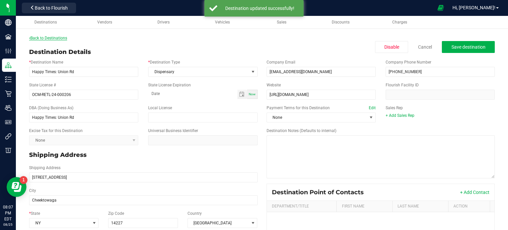
click at [62, 37] on link "Back to Destinations" at bounding box center [48, 38] width 38 height 5
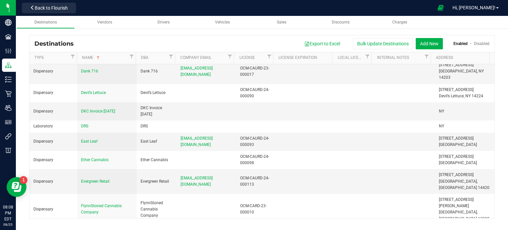
scroll to position [287, 0]
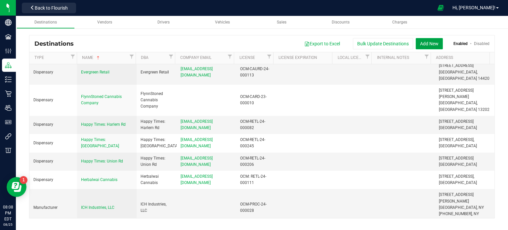
click at [437, 41] on button "Add New" at bounding box center [429, 43] width 27 height 11
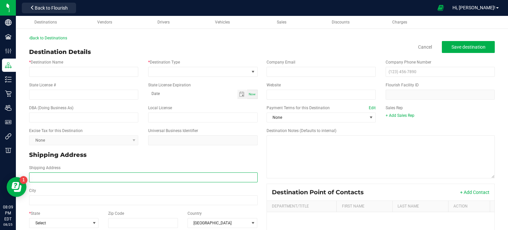
click at [65, 179] on input "Shipping Address" at bounding box center [143, 177] width 229 height 10
paste input "[STREET_ADDRESS][PERSON_NAME] Phone: [PHONE_NUMBER]"
drag, startPoint x: 140, startPoint y: 176, endPoint x: 110, endPoint y: 177, distance: 30.1
click at [110, 177] on input "[STREET_ADDRESS][PERSON_NAME] Phone: [PHONE_NUMBER]" at bounding box center [143, 177] width 229 height 10
type input "[STREET_ADDRESS][PERSON_NAME] Phone:"
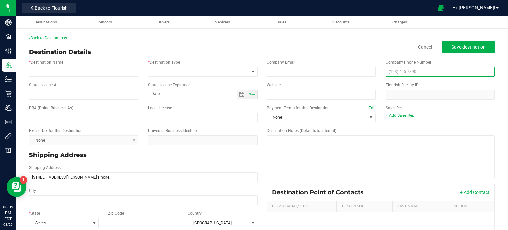
type input "[STREET_ADDRESS][PERSON_NAME] Phone:"
click at [410, 70] on input "text" at bounding box center [440, 72] width 109 height 10
paste input "[PHONE_NUMBER]"
type input "[PHONE_NUMBER]"
click at [111, 169] on div "Shipping Address [STREET_ADDRESS][PERSON_NAME] Phone:" at bounding box center [143, 174] width 239 height 18
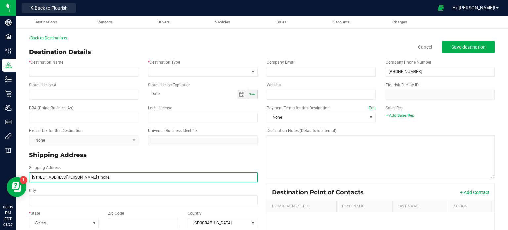
click at [114, 173] on input "[STREET_ADDRESS][PERSON_NAME] Phone:" at bounding box center [143, 177] width 229 height 10
click at [90, 177] on input "[STREET_ADDRESS][PERSON_NAME]" at bounding box center [143, 177] width 229 height 10
type input "[STREET_ADDRESS][PERSON_NAME]"
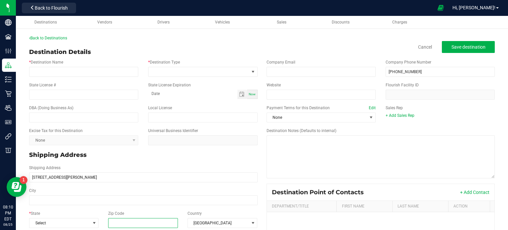
type input "[STREET_ADDRESS][PERSON_NAME]"
click at [159, 226] on input "Zip Code" at bounding box center [143, 223] width 70 height 10
paste input "14225"
type input "14225"
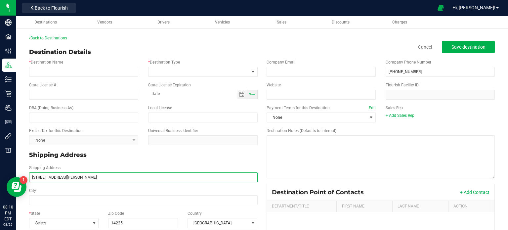
type input "14225"
click at [90, 177] on input "[STREET_ADDRESS][PERSON_NAME]" at bounding box center [143, 177] width 229 height 10
type input "[STREET_ADDRESS][PERSON_NAME]"
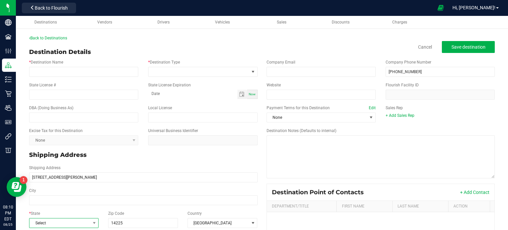
type input "[STREET_ADDRESS][PERSON_NAME]"
click at [70, 222] on span "Select" at bounding box center [59, 222] width 61 height 9
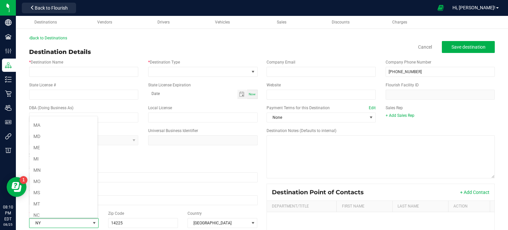
scroll to position [290, 0]
click at [60, 211] on li "NY" at bounding box center [63, 215] width 68 height 11
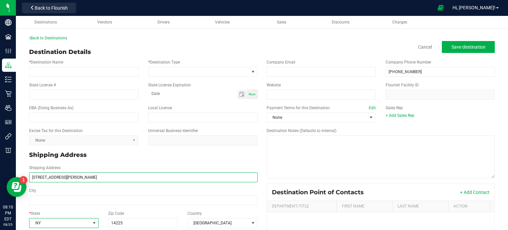
click at [73, 177] on input "[STREET_ADDRESS][PERSON_NAME]" at bounding box center [143, 177] width 229 height 10
type input "[STREET_ADDRESS][PERSON_NAME]"
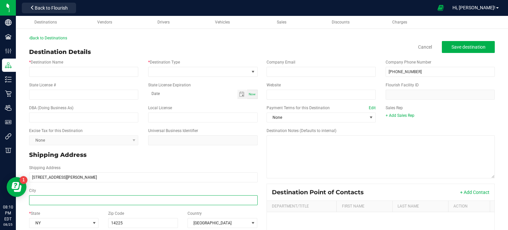
type input "[STREET_ADDRESS][PERSON_NAME]"
click at [54, 201] on input "City" at bounding box center [143, 200] width 229 height 10
type input "Cheektowaga"
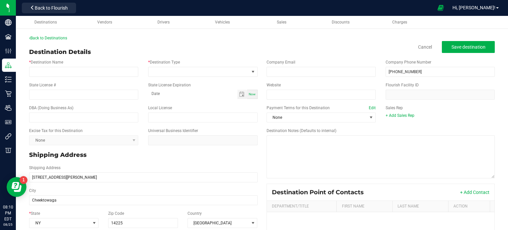
type input "Cheektowaga"
click at [295, 101] on div "Website Flourish Facility ID" at bounding box center [381, 90] width 239 height 23
click at [291, 98] on input "Website" at bounding box center [321, 95] width 109 height 10
paste input "[URL][DOMAIN_NAME]"
type input "[URL][DOMAIN_NAME]"
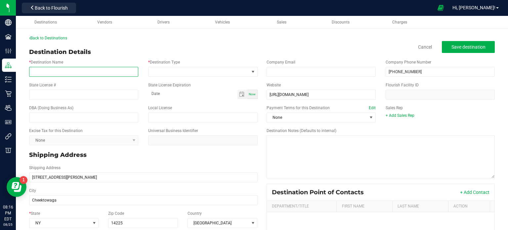
click at [71, 72] on input "* Destination Name" at bounding box center [83, 72] width 109 height 10
paste input "Dream Daze Dispensary"
type input "Dream Daze Dispensary"
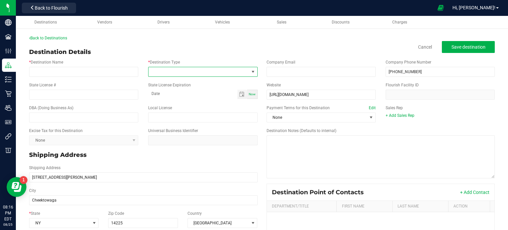
click at [177, 71] on span at bounding box center [199, 71] width 100 height 9
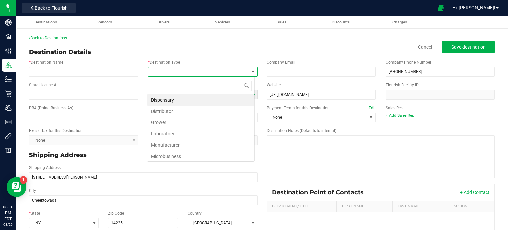
scroll to position [10, 108]
click at [204, 100] on li "Dispensary" at bounding box center [200, 99] width 107 height 11
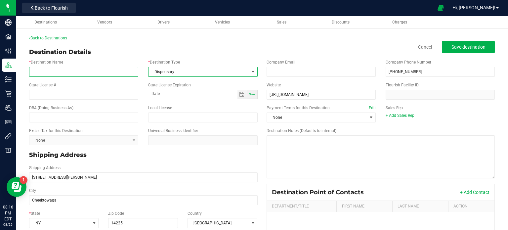
click at [64, 75] on input "* Destination Name" at bounding box center [83, 72] width 109 height 10
paste input "King Of [PERSON_NAME] - Cannabis Dispensary Cheektowaga"
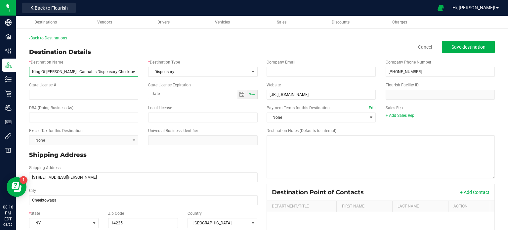
type input "King Of [PERSON_NAME] - Cannabis Dispensary Cheektowaga"
click at [462, 48] on span "Save destination" at bounding box center [469, 46] width 34 height 5
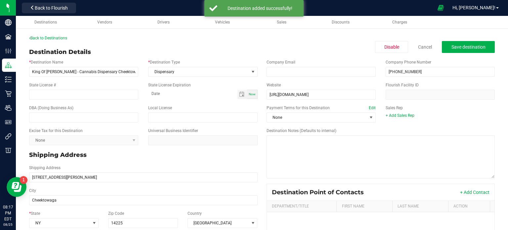
click at [68, 37] on div "Back to Destinations" at bounding box center [262, 38] width 466 height 6
click at [63, 38] on link "Back to Destinations" at bounding box center [48, 38] width 38 height 5
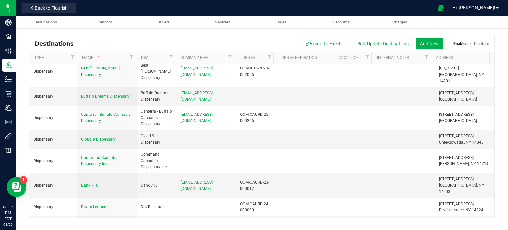
scroll to position [127, 0]
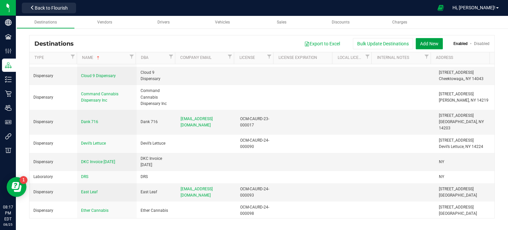
click at [430, 42] on button "Add New" at bounding box center [429, 43] width 27 height 11
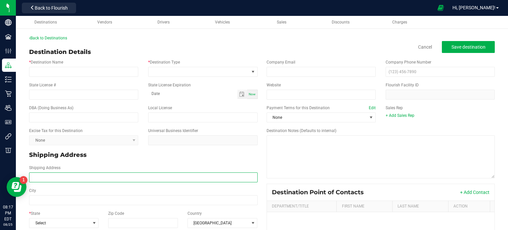
click at [139, 176] on input "Shipping Address" at bounding box center [143, 177] width 229 height 10
paste input "[STREET_ADDRESS] Phone: [PHONE_NUMBER]"
click at [139, 176] on input "[STREET_ADDRESS] Phone: [PHONE_NUMBER]" at bounding box center [143, 177] width 229 height 10
type input "[STREET_ADDRESS] Phone:"
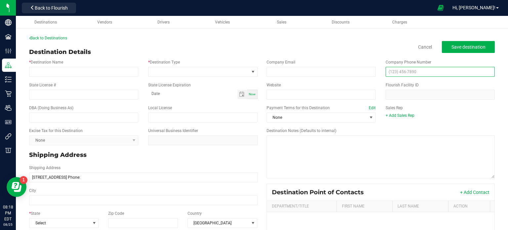
type input "[STREET_ADDRESS] Phone:"
click at [445, 73] on input "text" at bounding box center [440, 72] width 109 height 10
paste input "[PHONE_NUMBER]"
type input "[PHONE_NUMBER]"
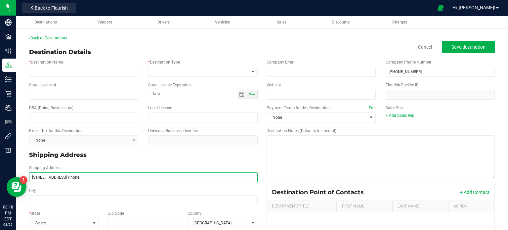
click at [115, 180] on input "[STREET_ADDRESS] Phone:" at bounding box center [143, 177] width 229 height 10
type input "[STREET_ADDRESS][PERSON_NAME]"
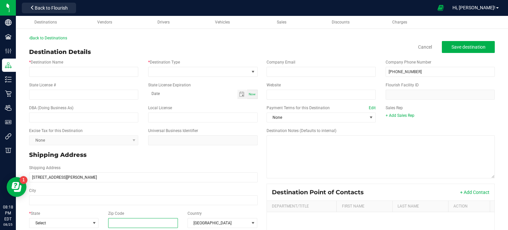
type input "[STREET_ADDRESS][PERSON_NAME]"
click at [144, 225] on input "Zip Code" at bounding box center [143, 223] width 70 height 10
paste input "14043"
type input "14043"
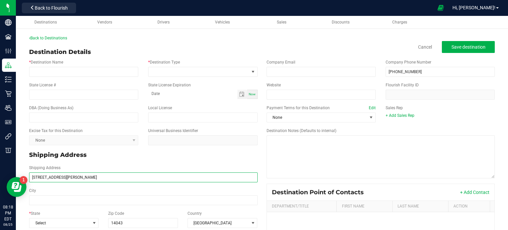
type input "14043"
click at [68, 178] on input "[STREET_ADDRESS][PERSON_NAME]" at bounding box center [143, 177] width 229 height 10
type input "[STREET_ADDRESS]"
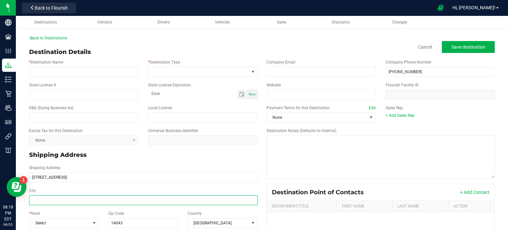
type input "[STREET_ADDRESS]"
click at [41, 203] on input "City" at bounding box center [143, 200] width 229 height 10
paste input "[PERSON_NAME]"
type input "[PERSON_NAME]"
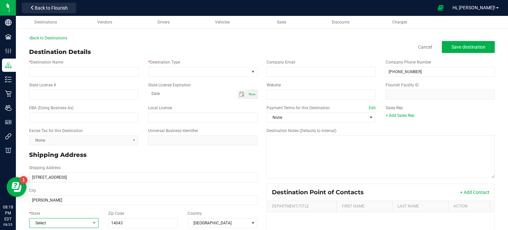
type input "[PERSON_NAME]"
click at [43, 223] on span "Select" at bounding box center [59, 222] width 61 height 9
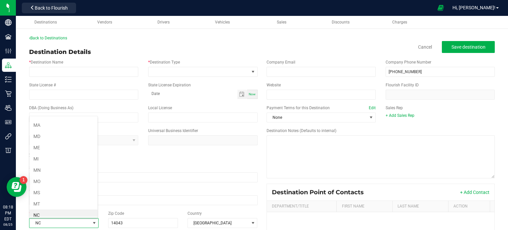
scroll to position [290, 0]
click at [73, 210] on li "NY" at bounding box center [63, 215] width 68 height 11
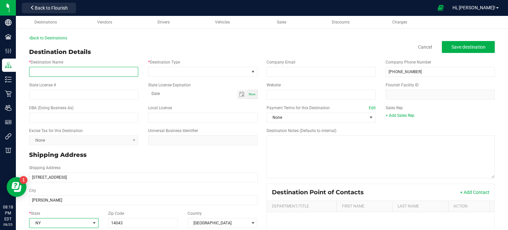
click at [60, 75] on input "* Destination Name" at bounding box center [83, 72] width 109 height 10
paste input "Dream Daze Dispensary"
type input "Dream Daze Dispensary"
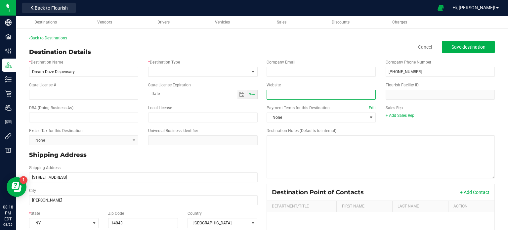
click at [285, 96] on input "Website" at bounding box center [321, 95] width 109 height 10
paste input "[URL][DOMAIN_NAME]"
type input "[URL][DOMAIN_NAME]"
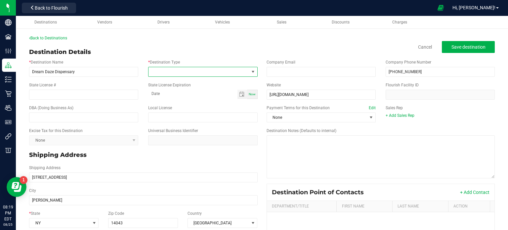
click at [231, 71] on span at bounding box center [199, 71] width 100 height 9
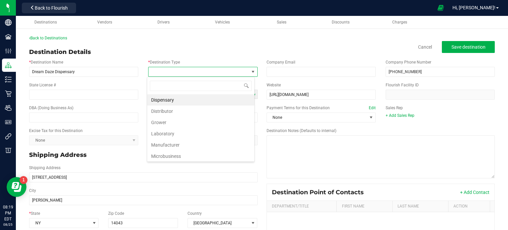
scroll to position [10, 108]
click at [221, 97] on li "Dispensary" at bounding box center [200, 99] width 107 height 11
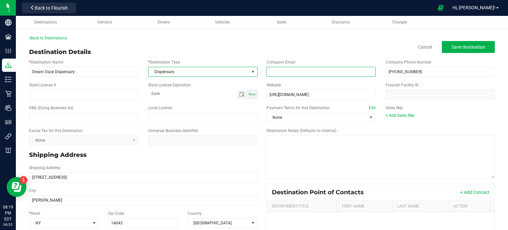
click at [315, 72] on input "email" at bounding box center [321, 72] width 109 height 10
paste input "[EMAIL_ADDRESS][DOMAIN_NAME]"
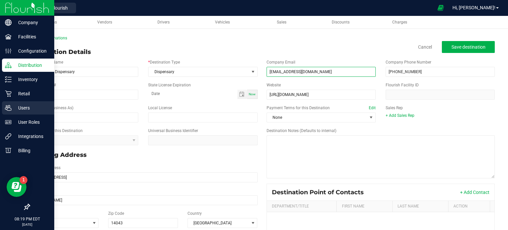
type input "[EMAIL_ADDRESS][DOMAIN_NAME]"
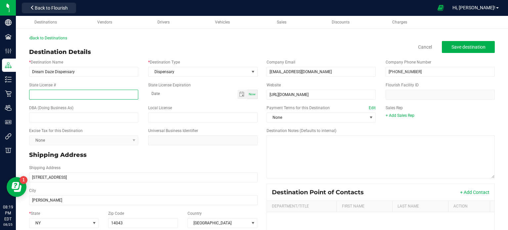
click at [59, 94] on input "State License #" at bounding box center [83, 95] width 109 height 10
paste input "OCM-RETL-24-000156"
type input "OCM-RETL-24-000156"
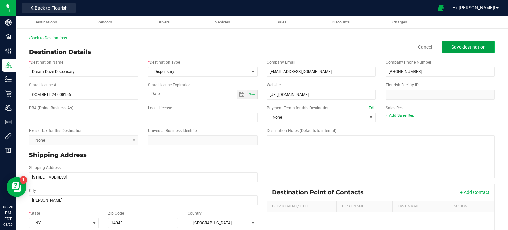
click at [455, 46] on span "Save destination" at bounding box center [469, 46] width 34 height 5
click at [457, 48] on span "Save destination" at bounding box center [469, 46] width 34 height 5
click at [41, 39] on link "Back to Destinations" at bounding box center [48, 38] width 38 height 5
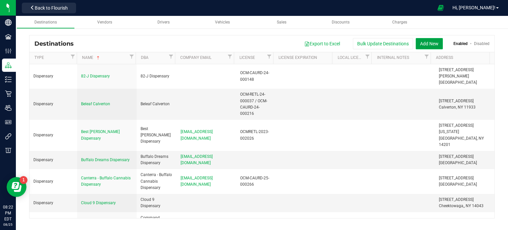
click at [427, 45] on button "Add New" at bounding box center [429, 43] width 27 height 11
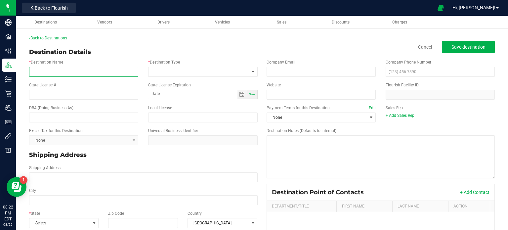
click at [89, 75] on input "* Destination Name" at bounding box center [83, 72] width 109 height 10
paste input "Herbal IQ - Cannabis Dispensary"
type input "Herbal IQ - Cannabis Dispensary"
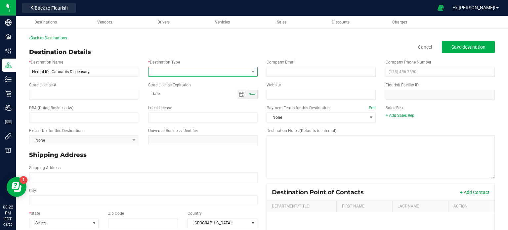
click at [244, 72] on span at bounding box center [199, 71] width 100 height 9
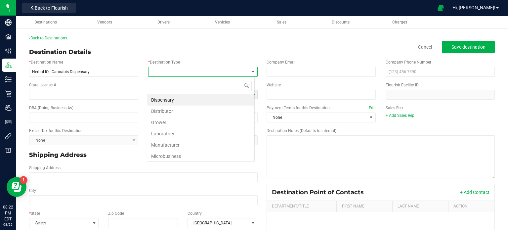
scroll to position [10, 108]
click at [239, 95] on li "Dispensary" at bounding box center [200, 99] width 107 height 11
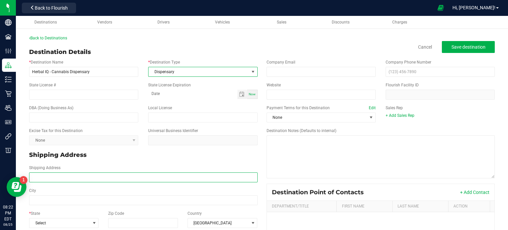
click at [58, 177] on input "Shipping Address" at bounding box center [143, 177] width 229 height 10
paste input "[STREET_ADDRESS] Phone: [PHONE_NUMBER]"
type input "[STREET_ADDRESS] Phone:"
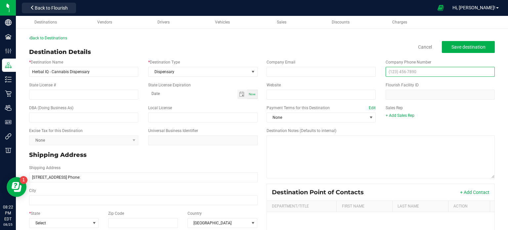
type input "[STREET_ADDRESS] Phone:"
click at [412, 73] on input "text" at bounding box center [440, 72] width 109 height 10
paste input "[PHONE_NUMBER]"
type input "[PHONE_NUMBER]"
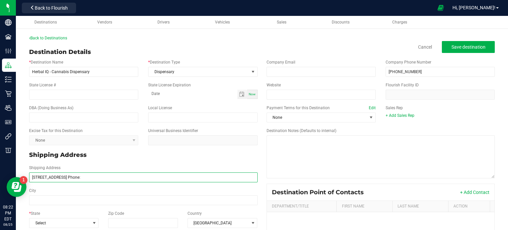
click at [117, 179] on input "[STREET_ADDRESS] Phone:" at bounding box center [143, 177] width 229 height 10
click at [117, 179] on input "[STREET_ADDRESS]" at bounding box center [143, 177] width 229 height 10
type input "[STREET_ADDRESS]"
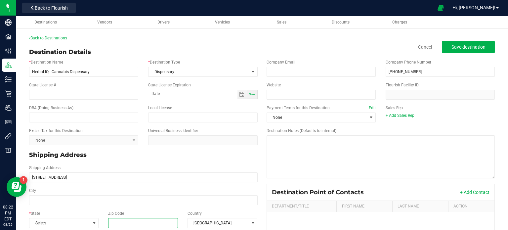
type input "[STREET_ADDRESS]"
click at [132, 224] on input "Zip Code" at bounding box center [143, 223] width 70 height 10
paste input "14043"
type input "14043"
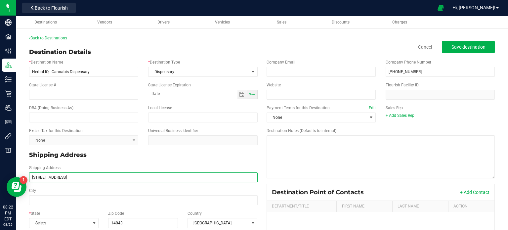
type input "14043"
click at [72, 176] on input "[STREET_ADDRESS]" at bounding box center [143, 177] width 229 height 10
click at [67, 177] on input "[STREET_ADDRESS]" at bounding box center [143, 177] width 229 height 10
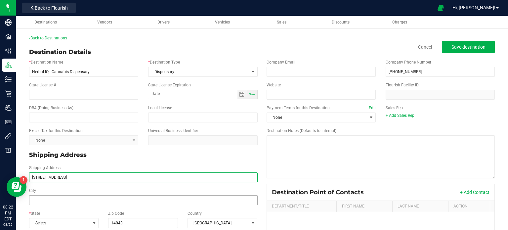
type input "[STREET_ADDRESS]"
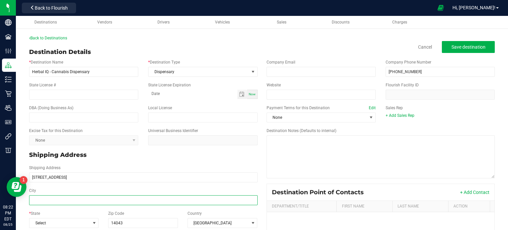
type input "[STREET_ADDRESS]"
click at [97, 202] on input "City" at bounding box center [143, 200] width 229 height 10
type input "V"
paste input "[PERSON_NAME]"
type input "[PERSON_NAME]"
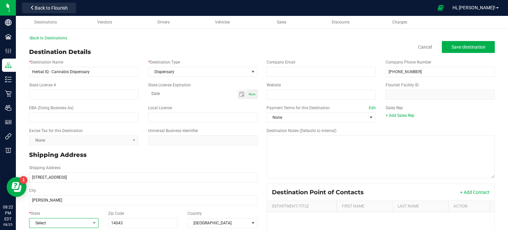
type input "[PERSON_NAME]"
click at [52, 220] on span "Select" at bounding box center [59, 222] width 61 height 9
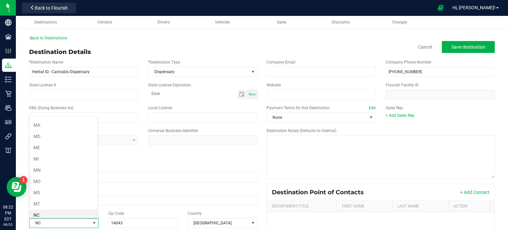
scroll to position [290, 0]
click at [59, 210] on li "NY" at bounding box center [63, 215] width 68 height 11
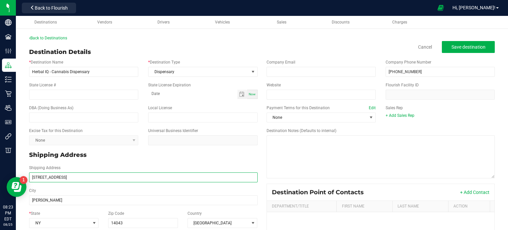
click at [80, 174] on input "[STREET_ADDRESS]" at bounding box center [143, 177] width 229 height 10
type input "[STREET_ADDRESS]"
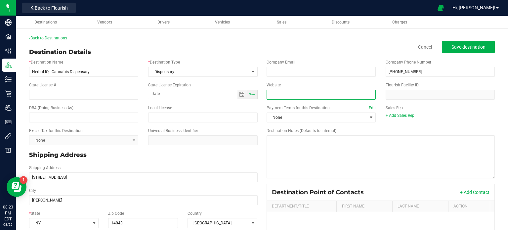
click at [289, 91] on input "Website" at bounding box center [321, 95] width 109 height 10
paste input "[URL][DOMAIN_NAME]"
type input "[URL][DOMAIN_NAME]"
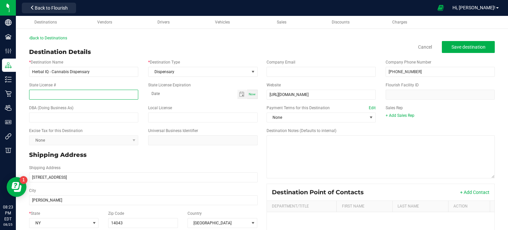
click at [70, 94] on input "State License #" at bounding box center [83, 95] width 109 height 10
paste input "OCM-CAURD-23-000018"
type input "OCM-CAURD-23-000018"
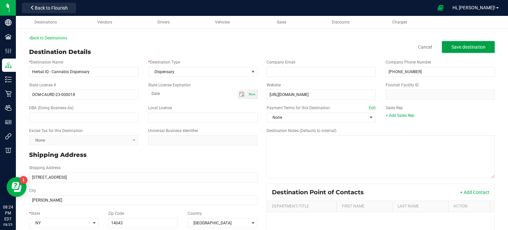
click at [466, 43] on button "Save destination" at bounding box center [468, 47] width 53 height 12
